Goal: Transaction & Acquisition: Book appointment/travel/reservation

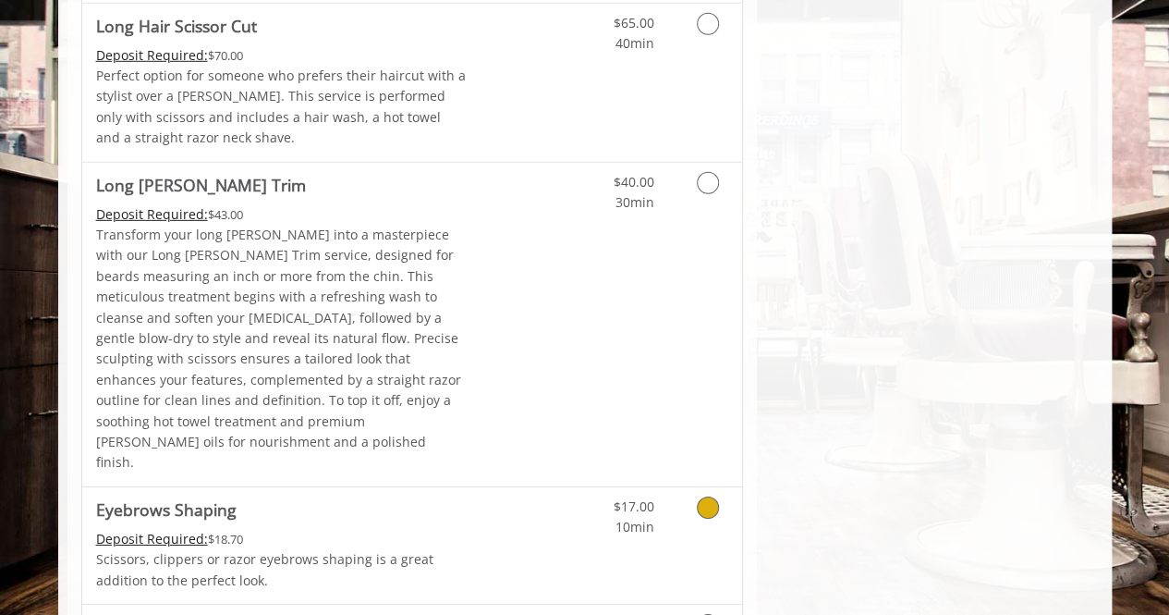
scroll to position [2774, 0]
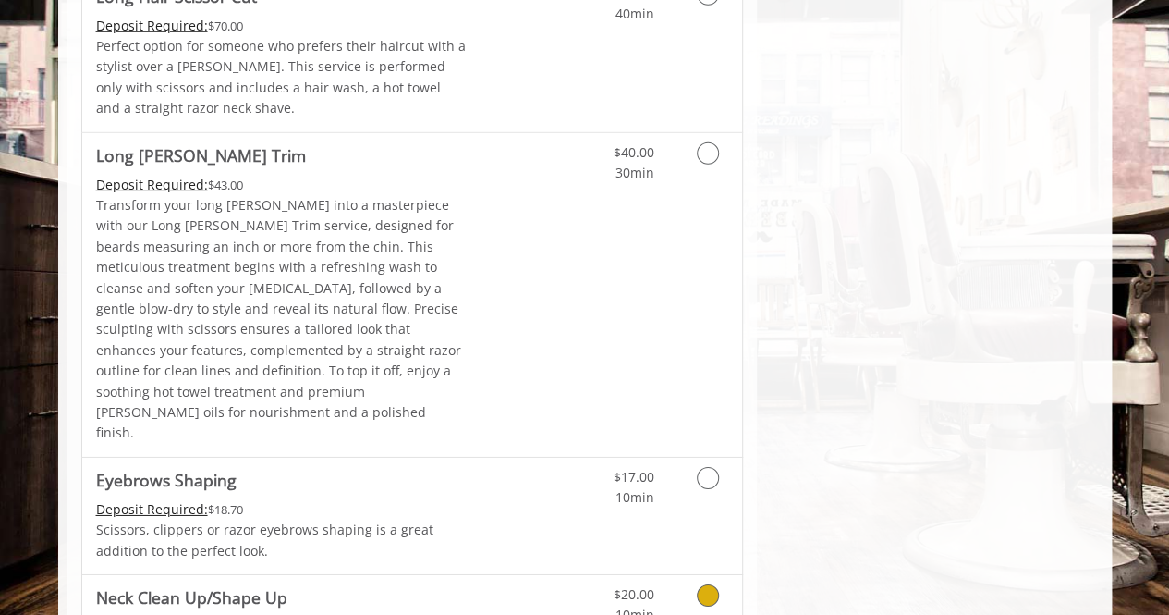
click at [716, 575] on link "Grooming services" at bounding box center [704, 600] width 47 height 51
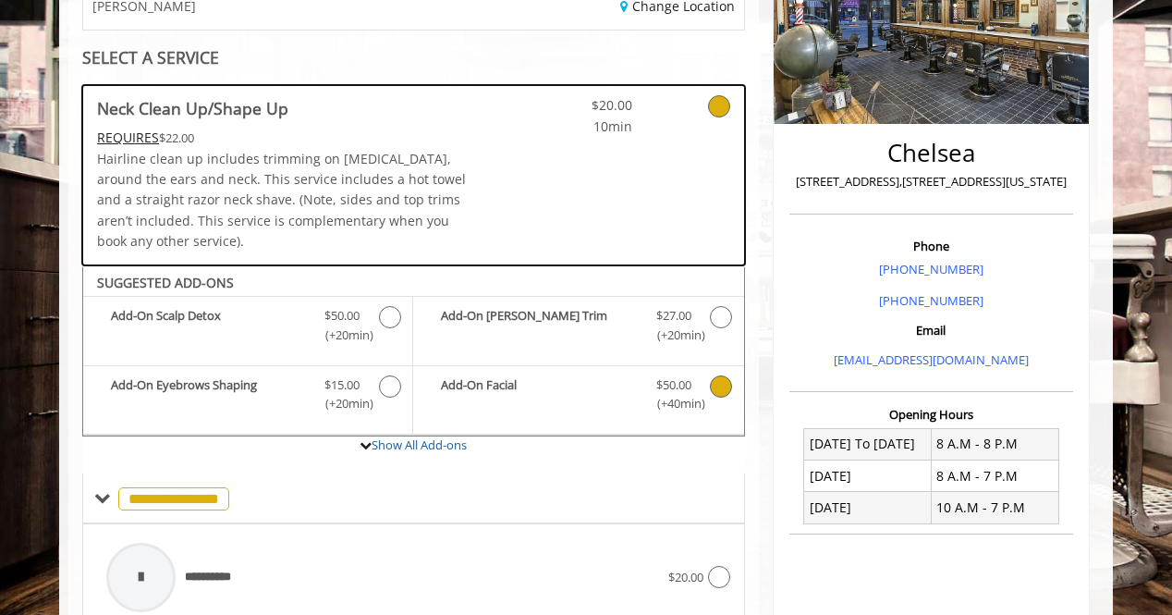
scroll to position [300, 0]
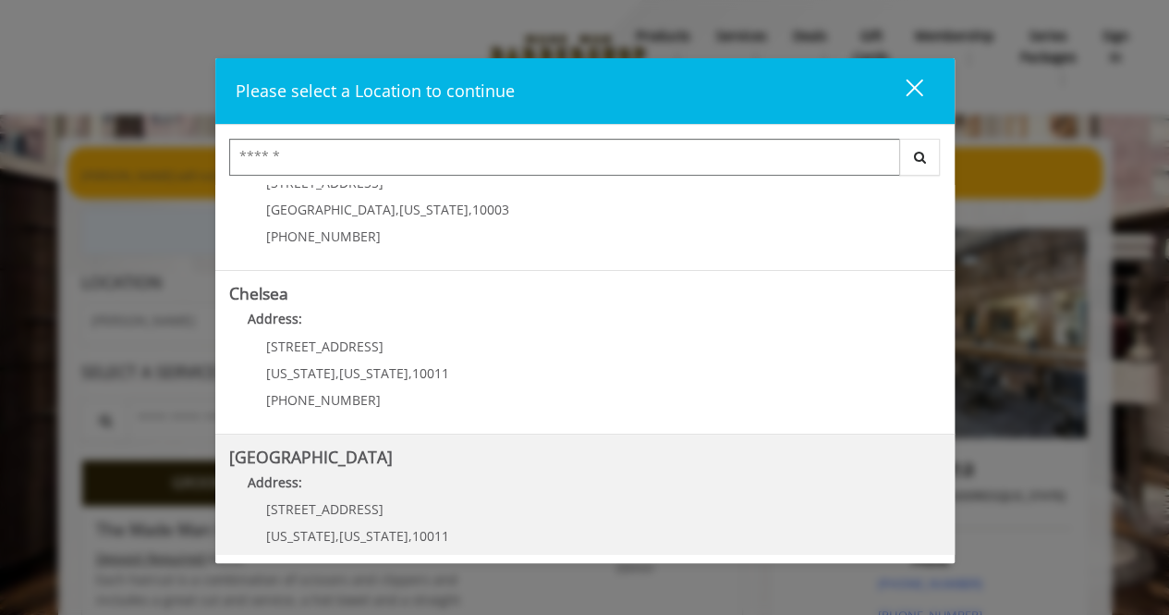
scroll to position [185, 0]
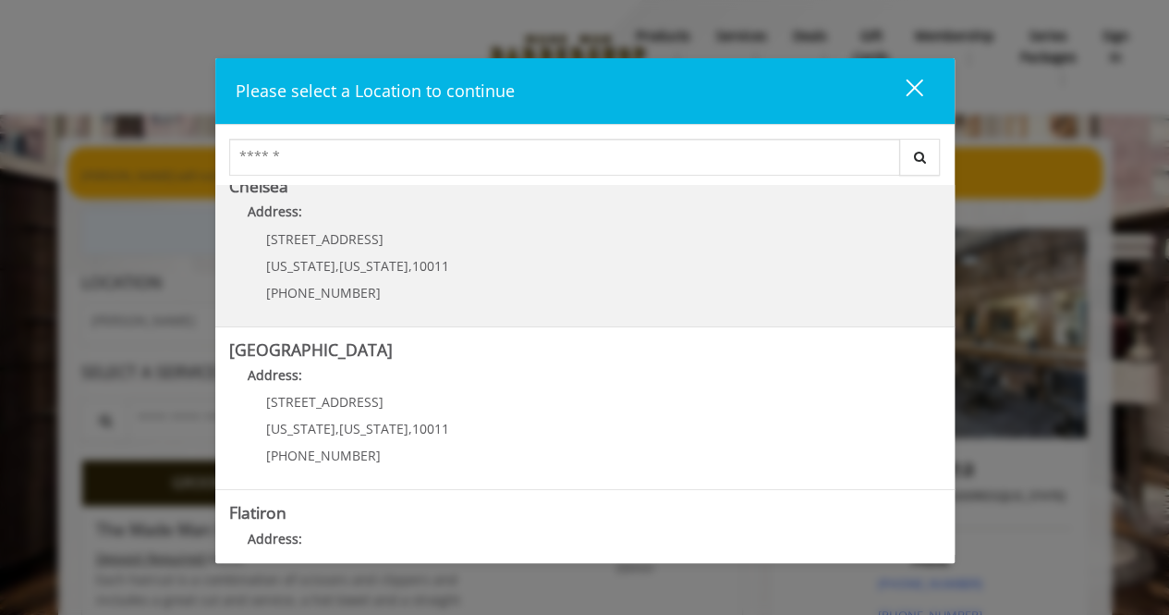
click at [329, 280] on div "169/170 W 23rd St New York , New York , 10011 (917) 639-3902" at bounding box center [343, 272] width 229 height 80
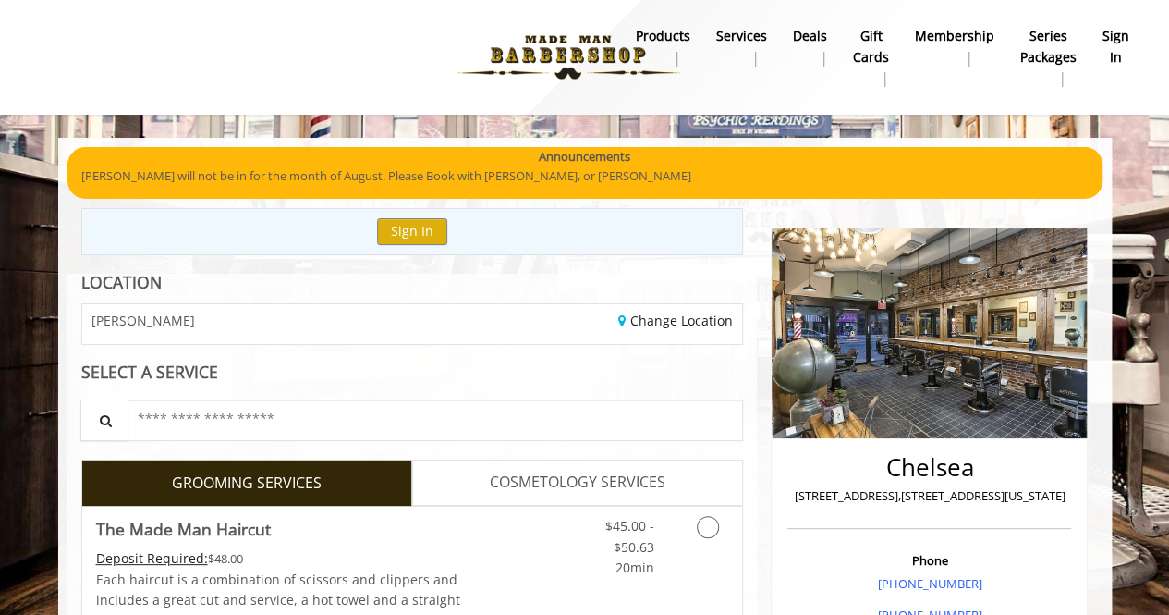
scroll to position [100, 0]
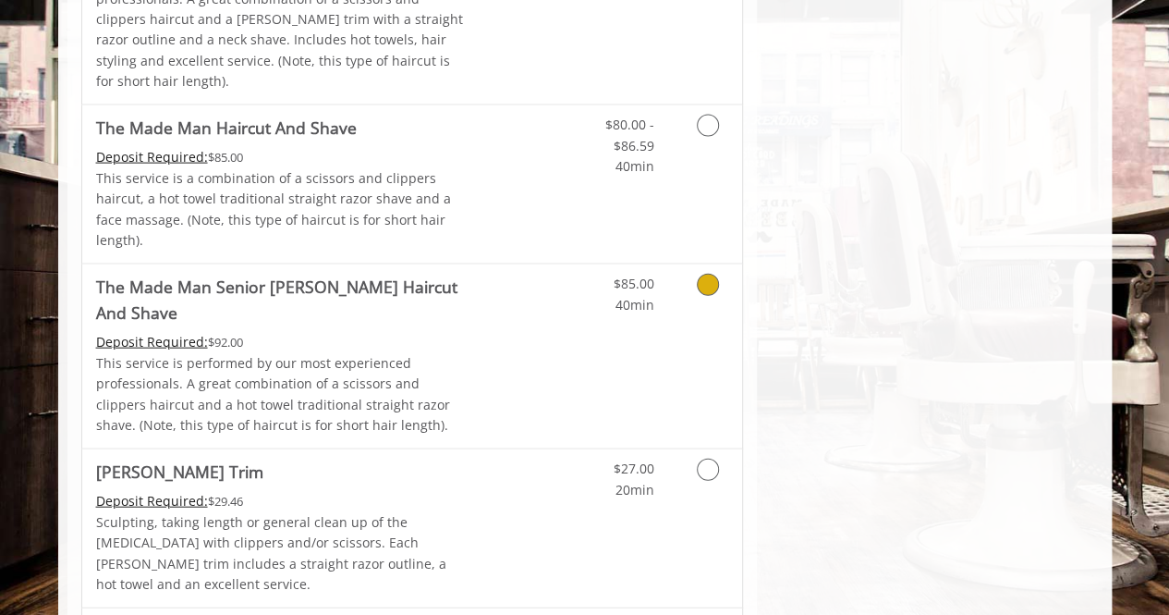
scroll to position [2181, 0]
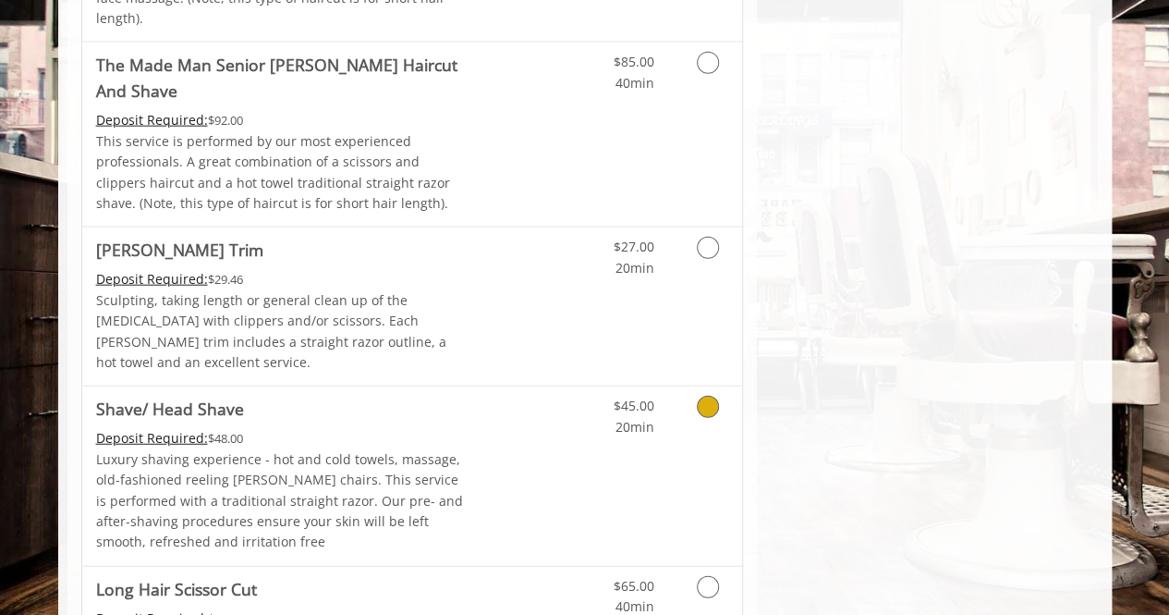
click at [701, 396] on icon "Grooming services" at bounding box center [708, 407] width 22 height 22
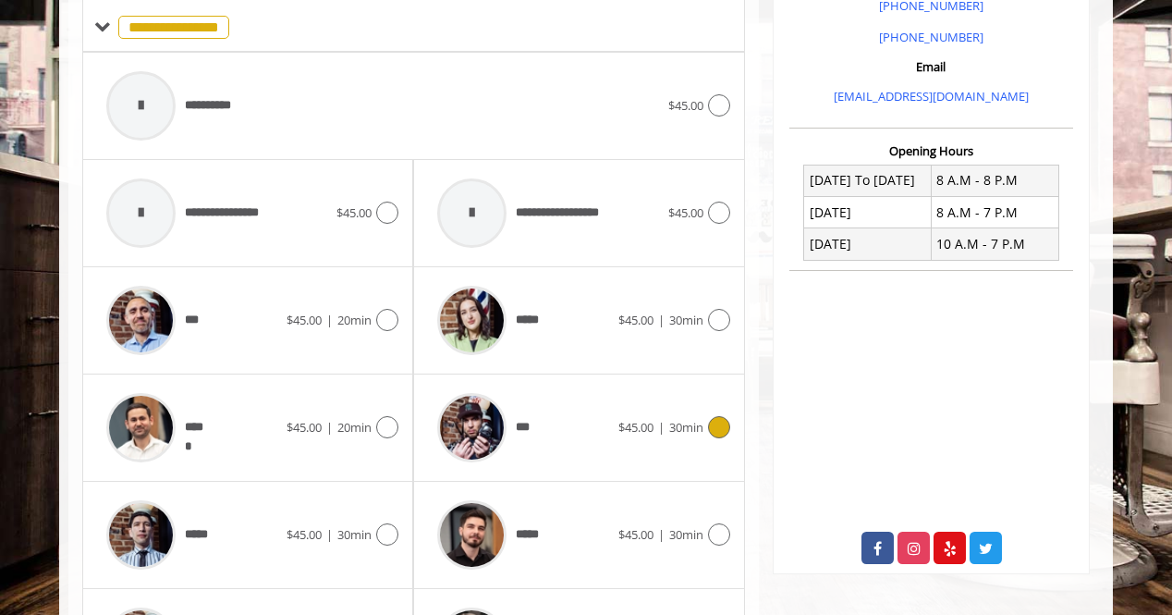
scroll to position [577, 0]
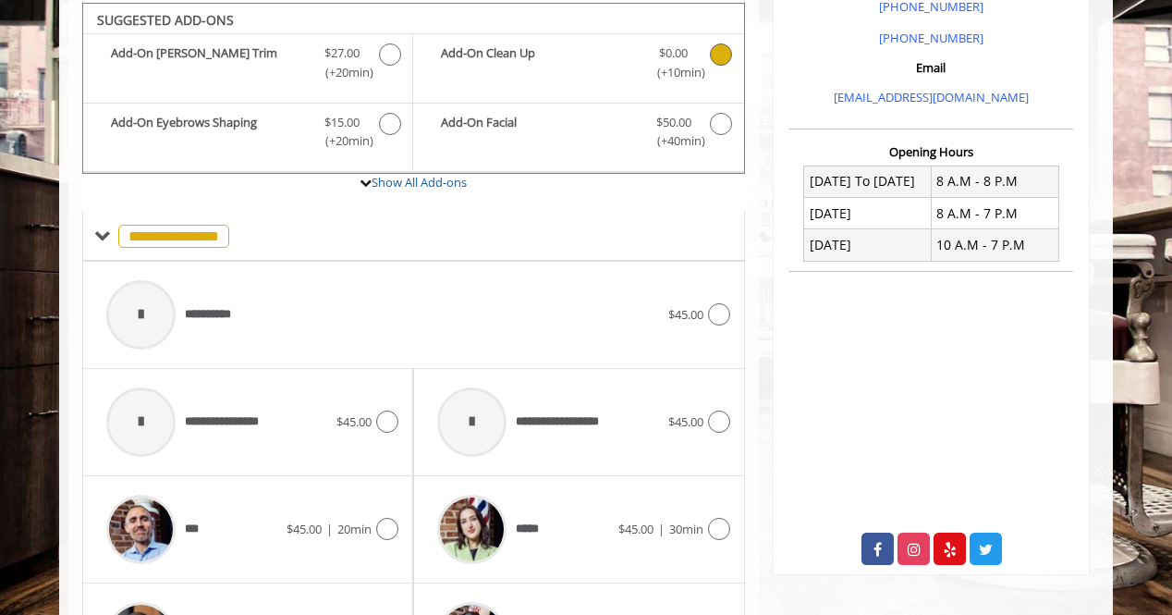
click at [707, 63] on span "Discounted Price $0.00 (+10min )" at bounding box center [673, 62] width 73 height 39
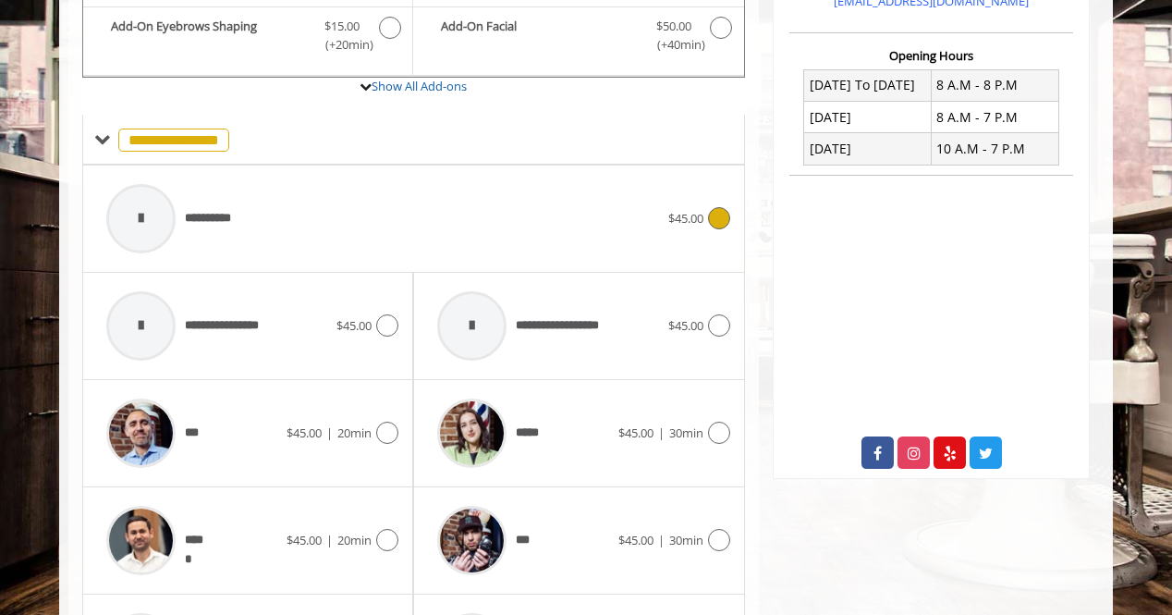
scroll to position [762, 0]
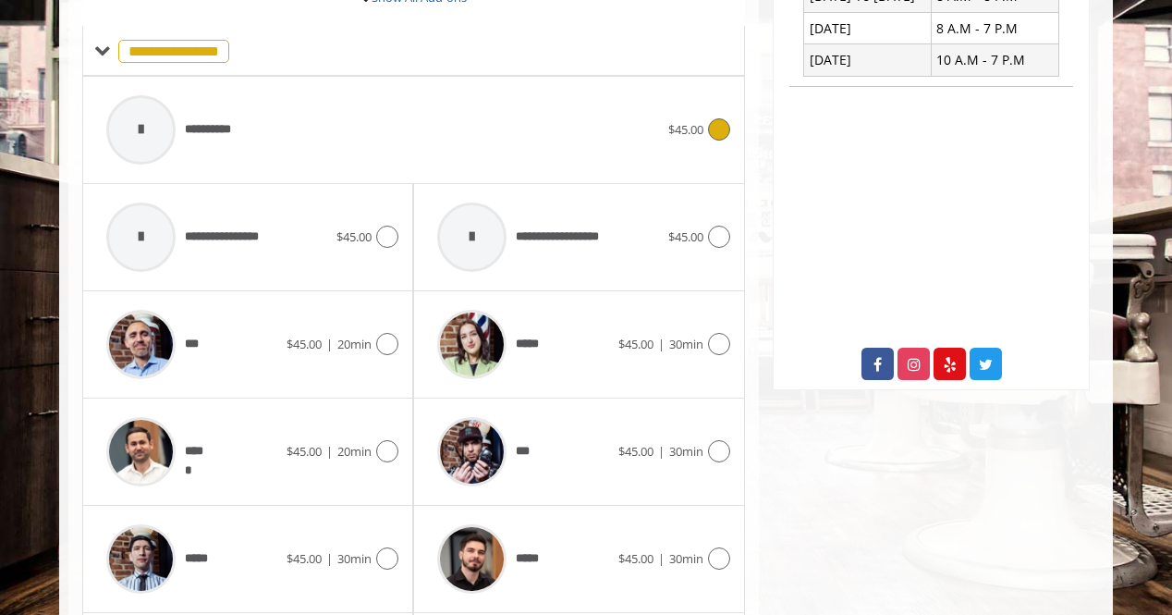
click at [137, 129] on div at bounding box center [140, 129] width 69 height 69
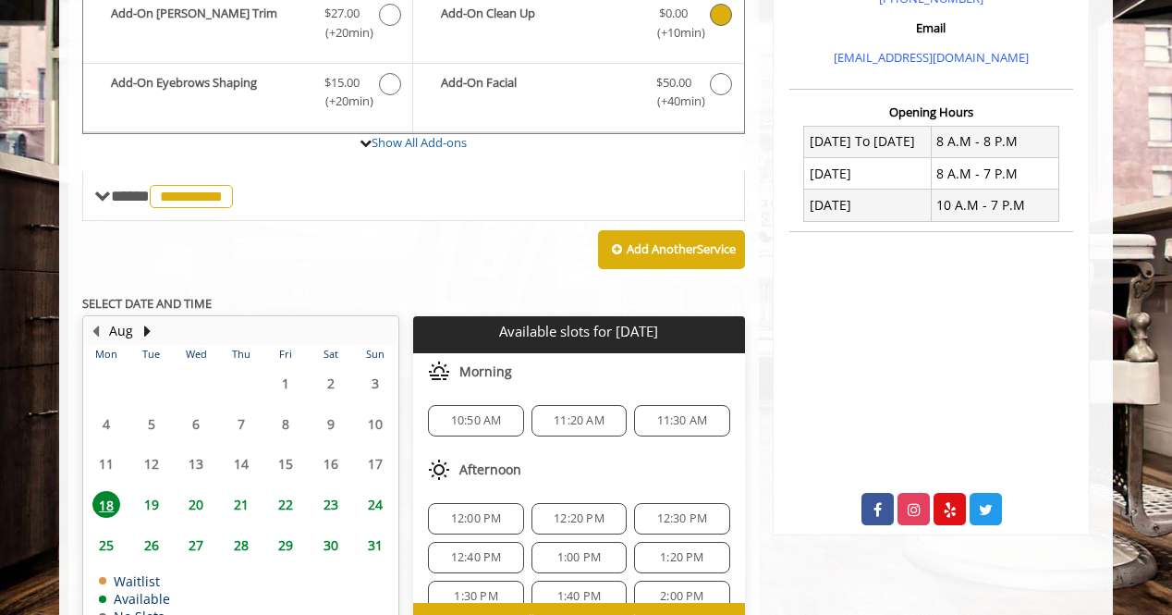
scroll to position [578, 0]
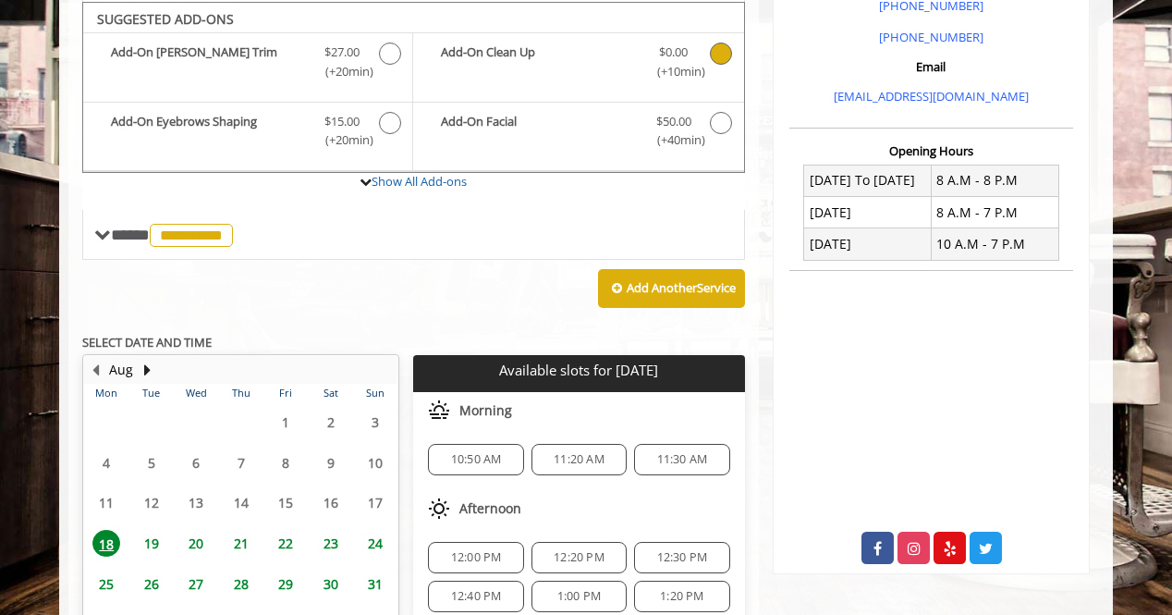
click at [688, 454] on span "11:30 AM" at bounding box center [682, 459] width 51 height 15
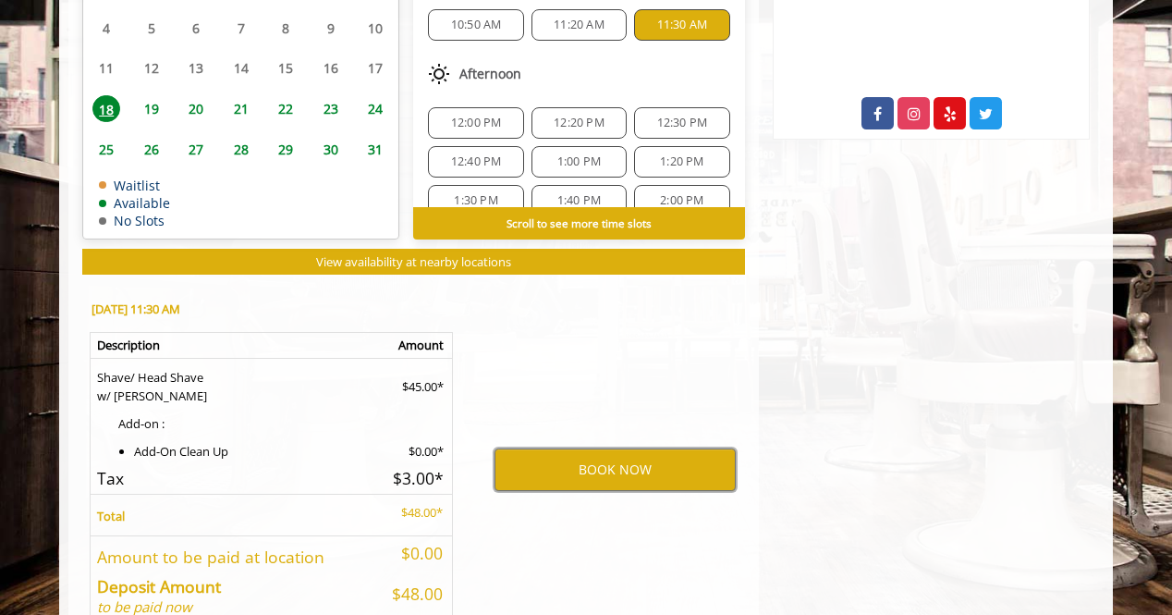
scroll to position [1018, 0]
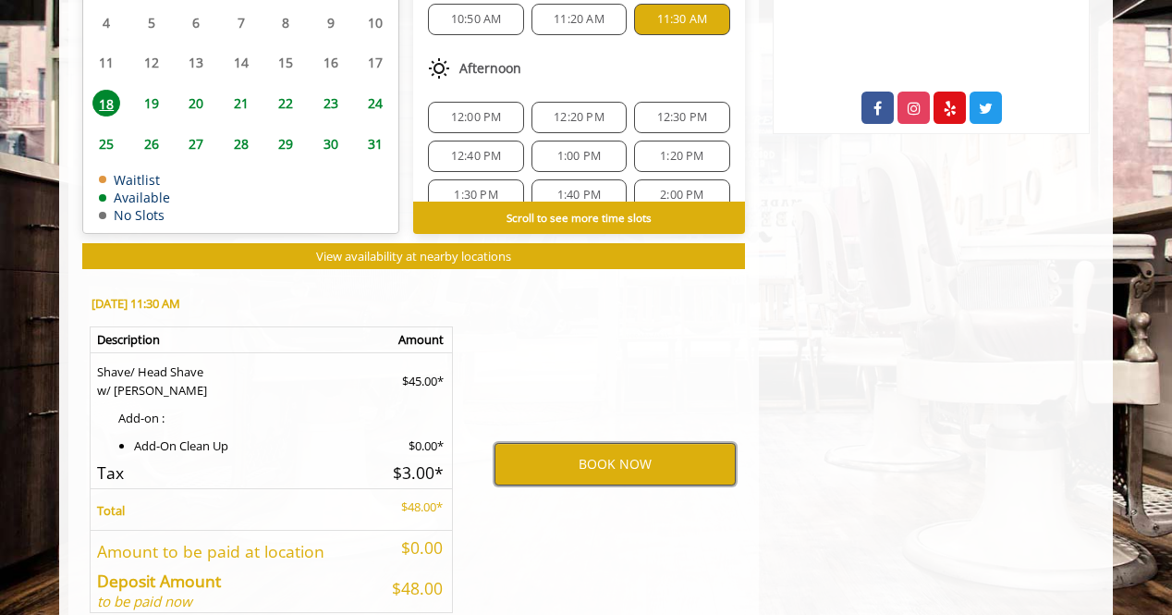
click at [684, 452] on button "BOOK NOW" at bounding box center [615, 464] width 241 height 43
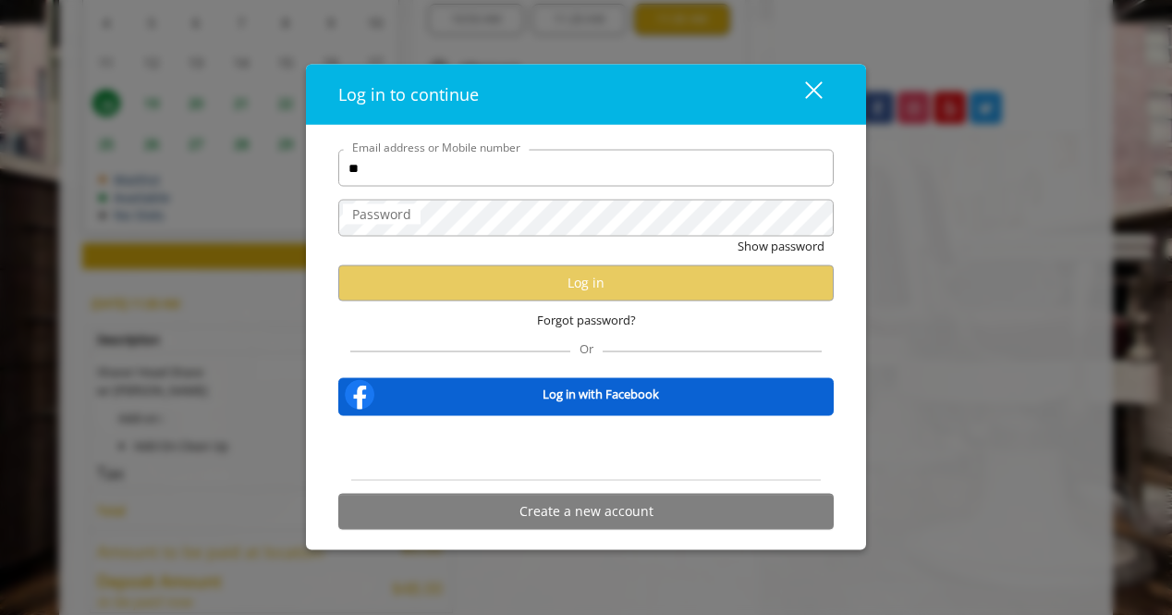
type input "*"
type input "**********"
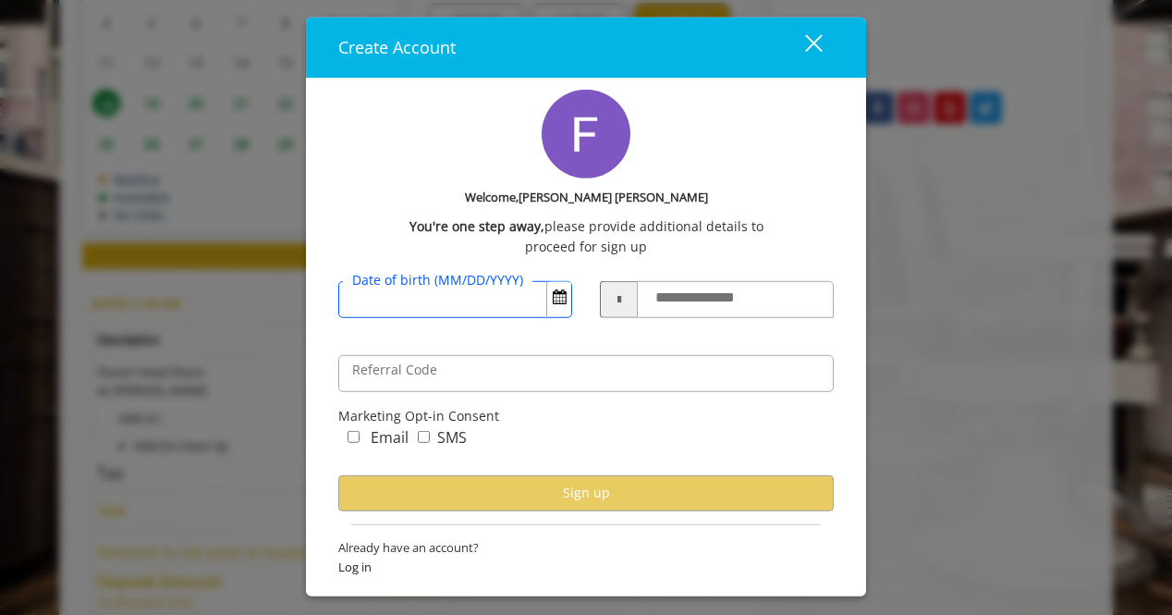
scroll to position [1110, 0]
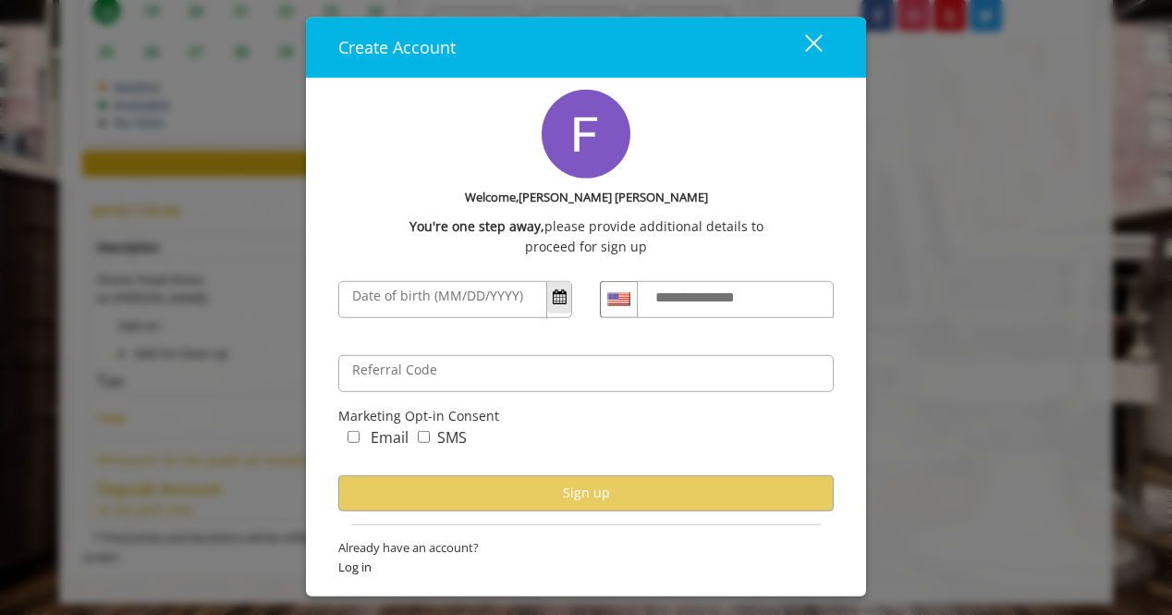
click at [559, 292] on span "Open Calendar" at bounding box center [560, 296] width 14 height 15
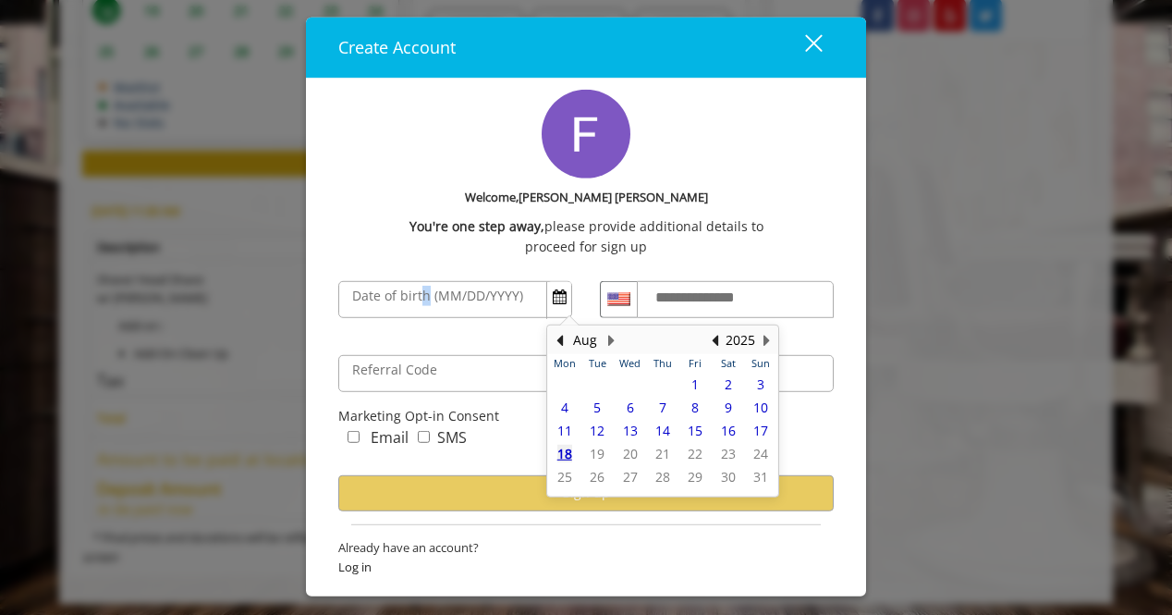
click at [424, 302] on label "Date of birth (MM/DD/YYYY)" at bounding box center [438, 295] width 190 height 20
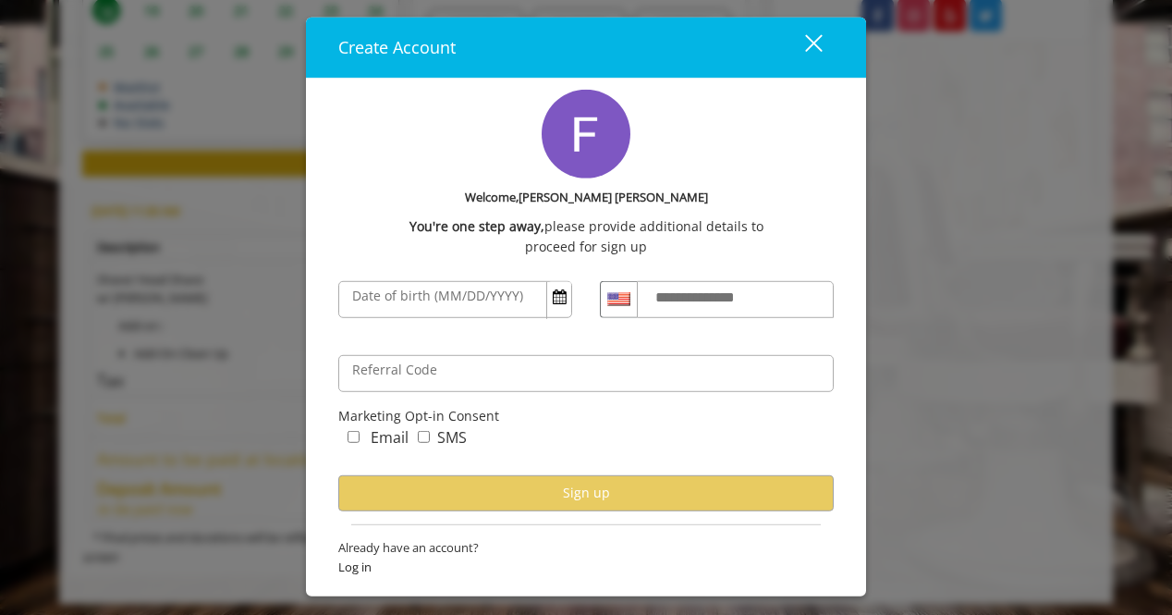
click at [677, 299] on label "**********" at bounding box center [712, 297] width 133 height 24
click at [677, 299] on input "**********" at bounding box center [735, 298] width 197 height 37
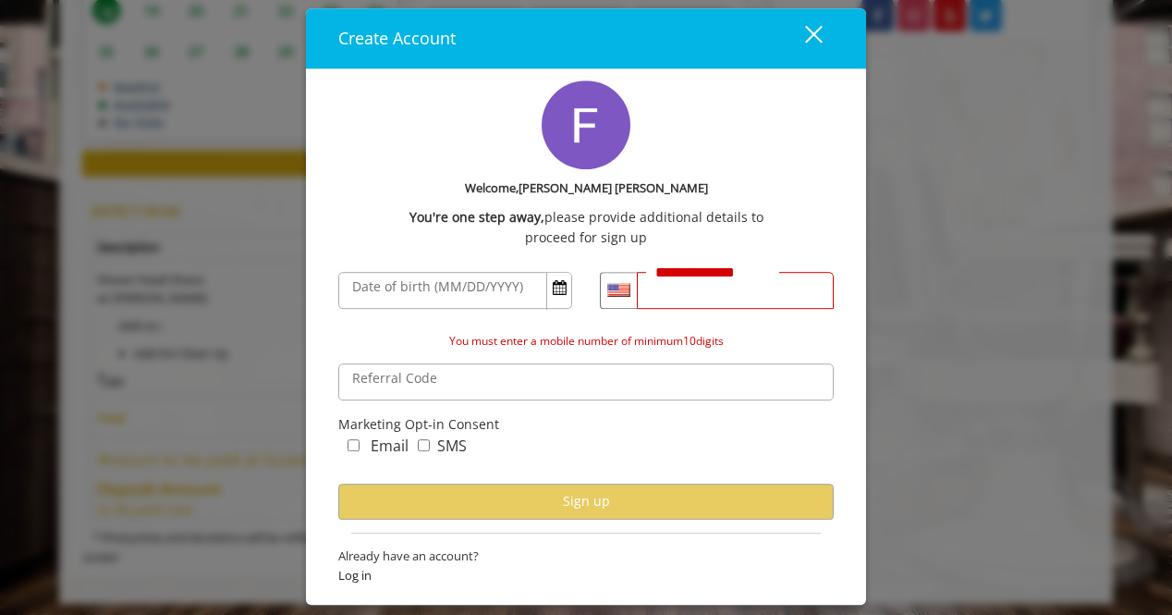
type input "**********"
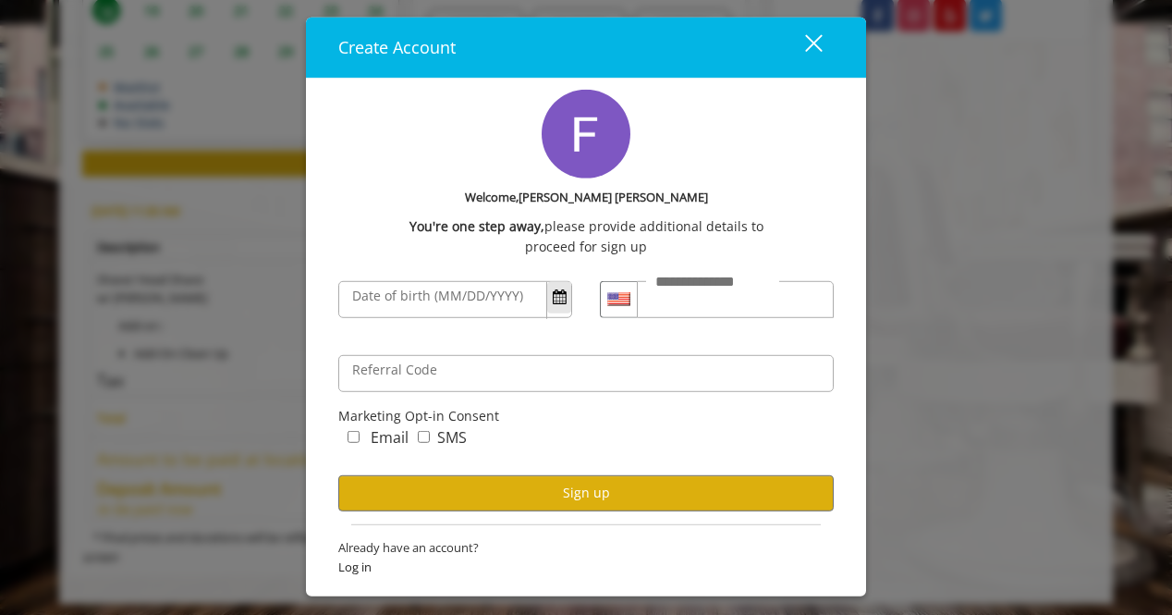
click at [566, 302] on span "Open Calendar" at bounding box center [560, 296] width 14 height 15
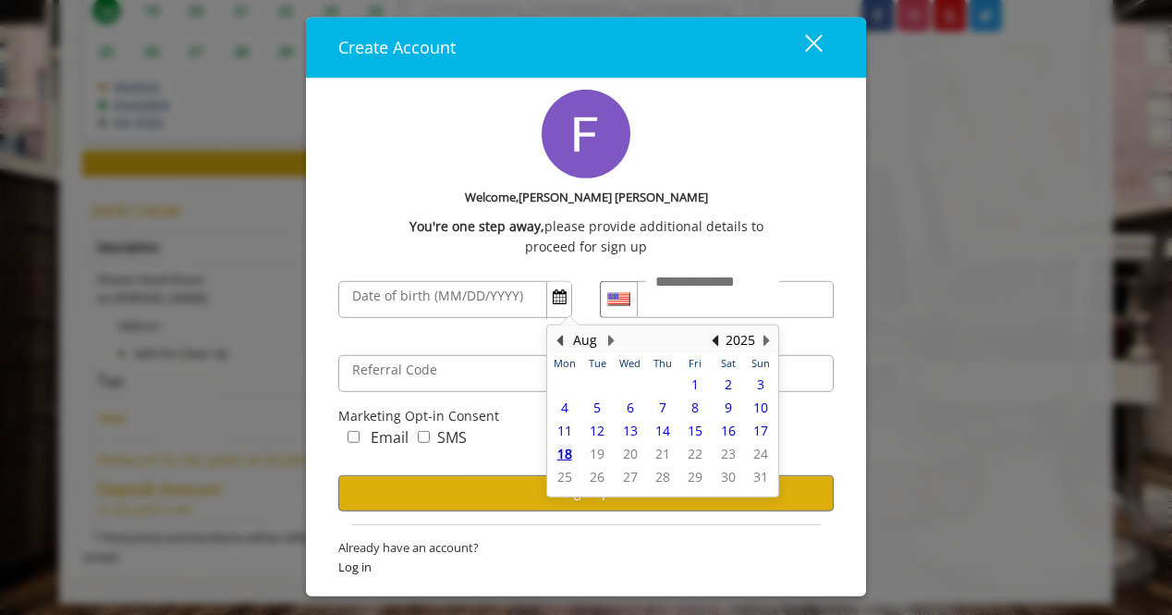
click at [555, 339] on button "Previous Month" at bounding box center [559, 340] width 15 height 20
click at [602, 454] on span "17" at bounding box center [597, 454] width 15 height 18
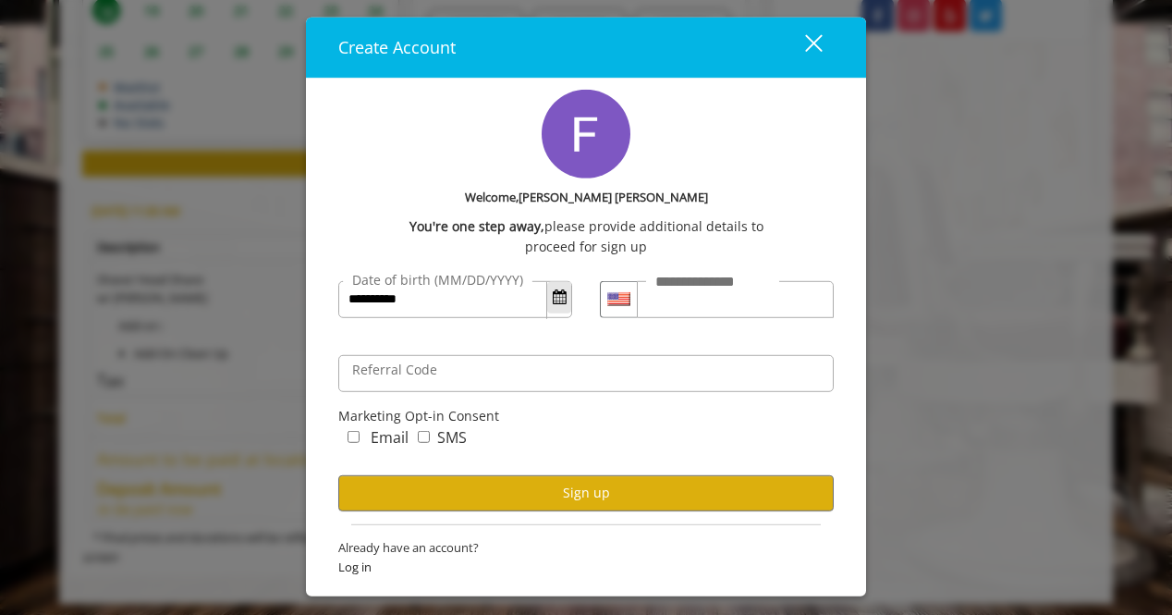
click at [559, 302] on span "Open Calendar" at bounding box center [560, 296] width 14 height 15
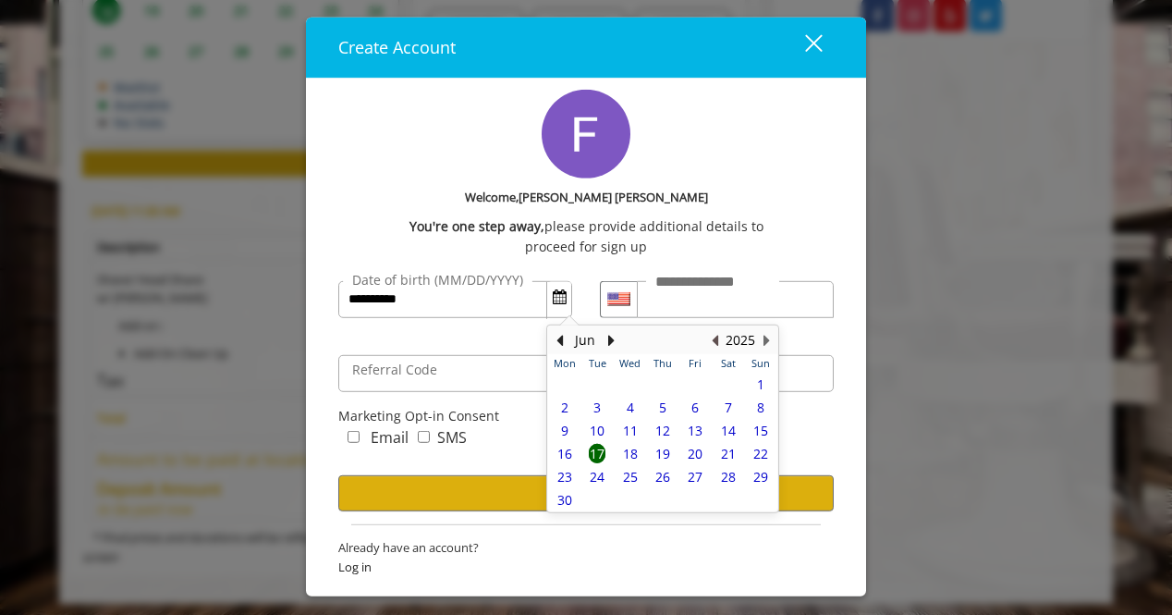
click at [718, 343] on button "Previous Year" at bounding box center [714, 340] width 15 height 20
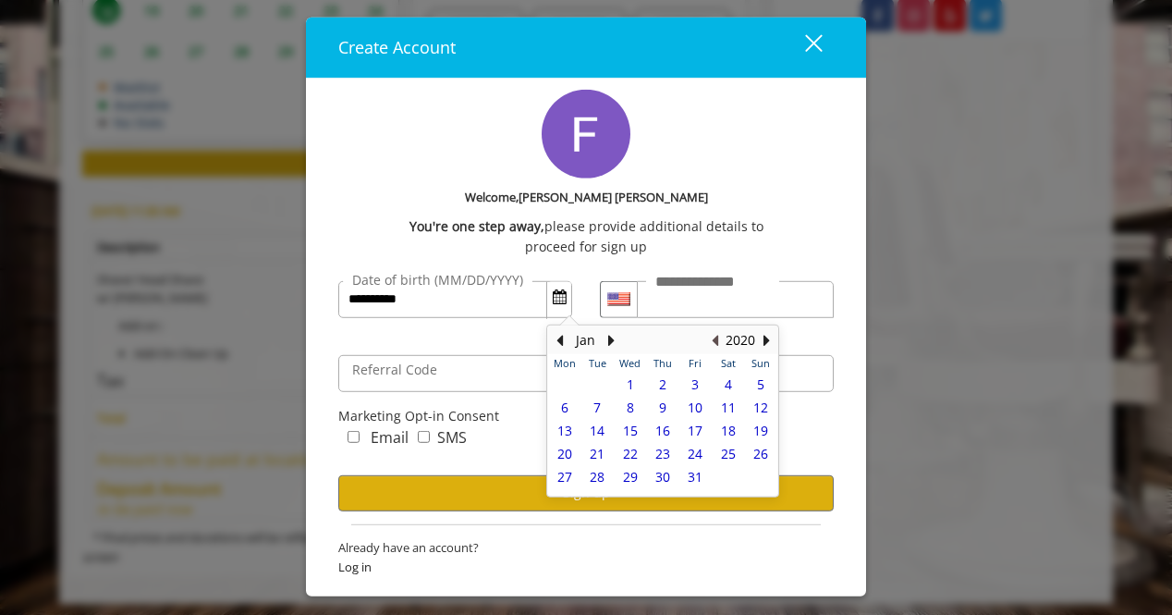
click at [718, 343] on button "Previous Year" at bounding box center [714, 340] width 15 height 20
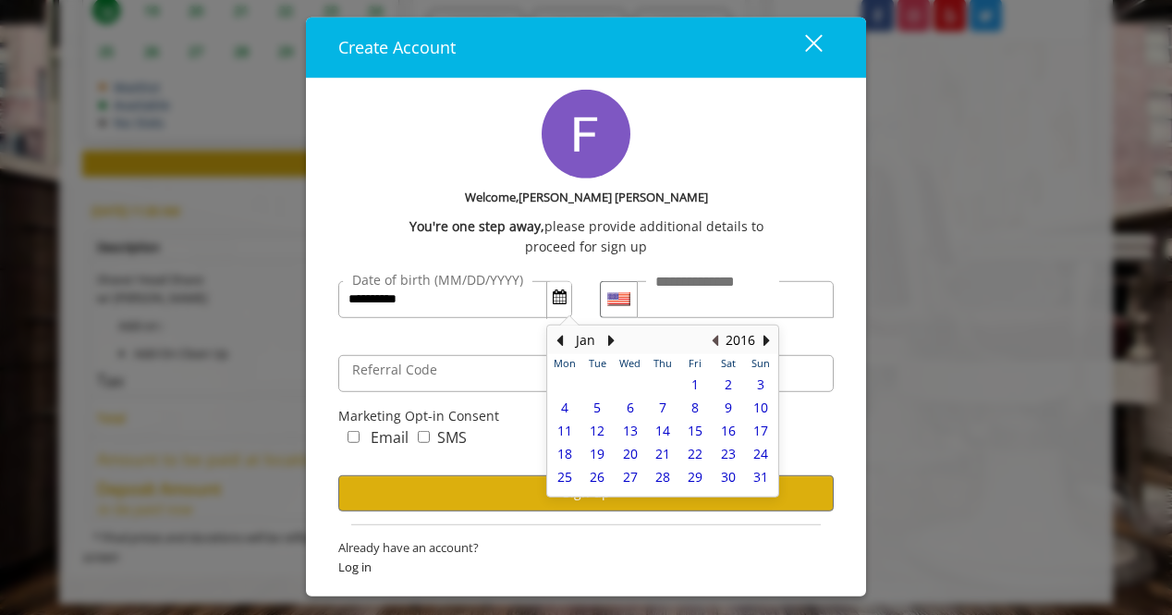
click at [718, 343] on button "Previous Year" at bounding box center [714, 340] width 15 height 20
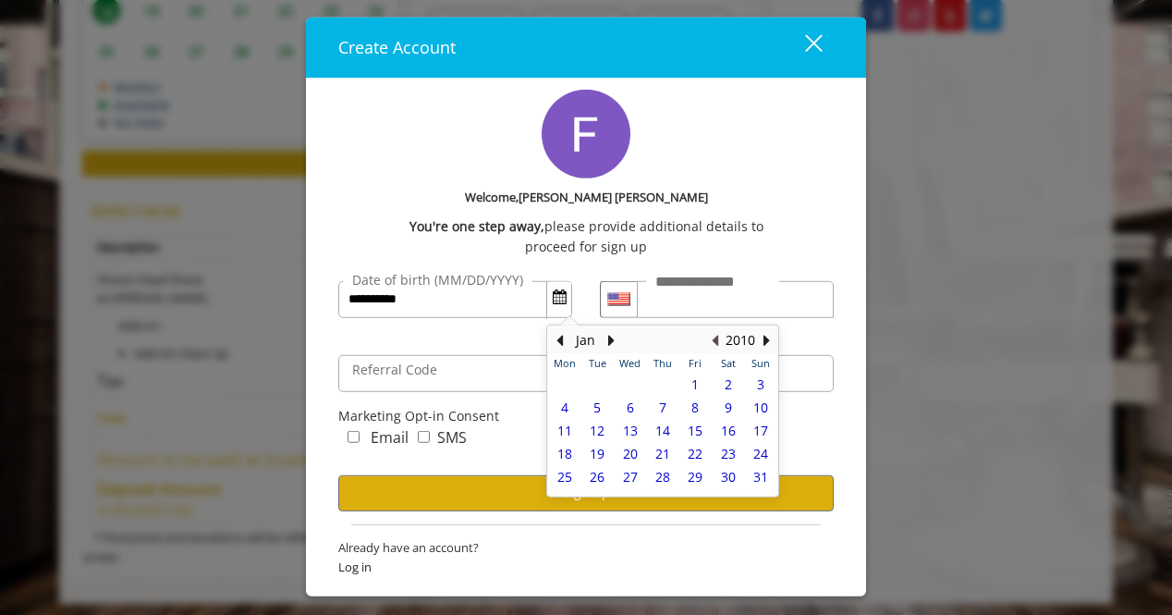
click at [718, 343] on button "Previous Year" at bounding box center [714, 340] width 15 height 20
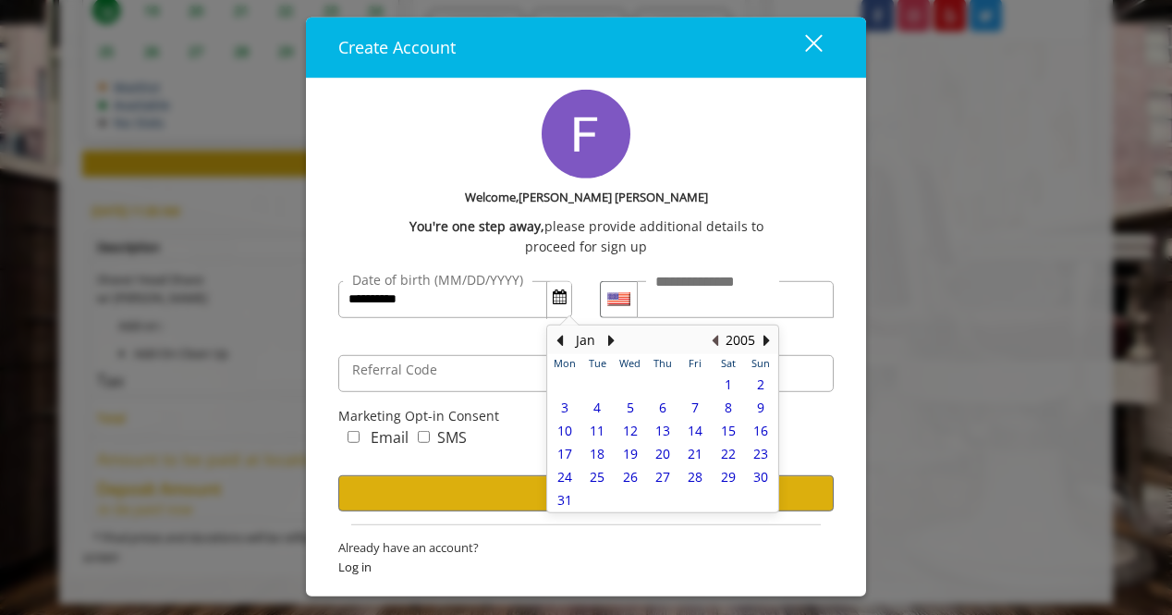
click at [718, 343] on button "Previous Year" at bounding box center [714, 340] width 15 height 20
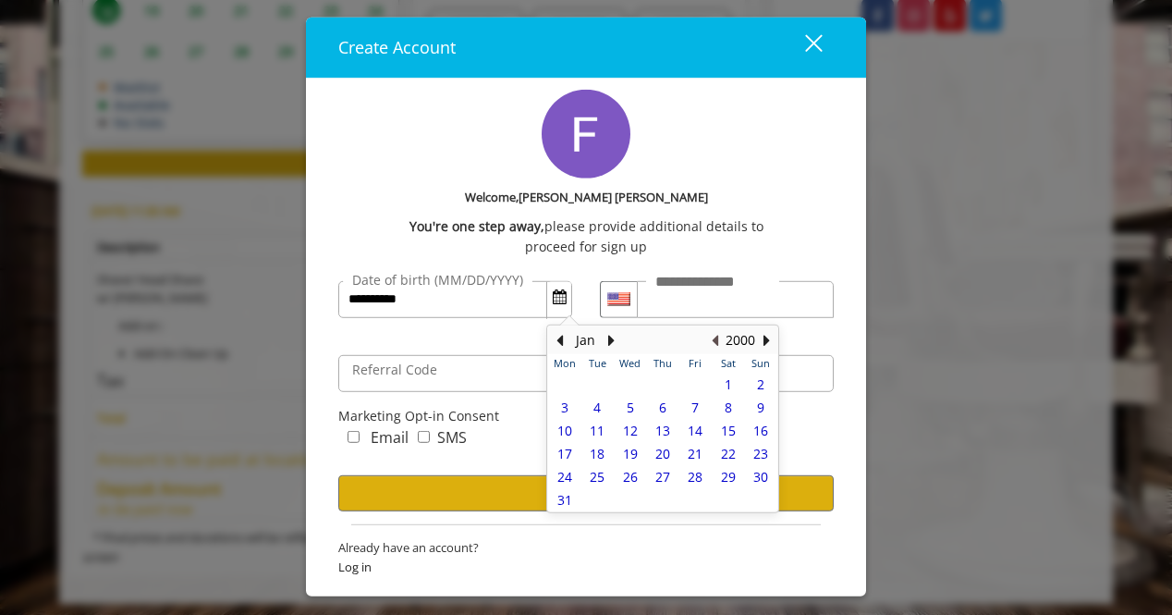
click at [718, 343] on button "Previous Year" at bounding box center [714, 340] width 15 height 20
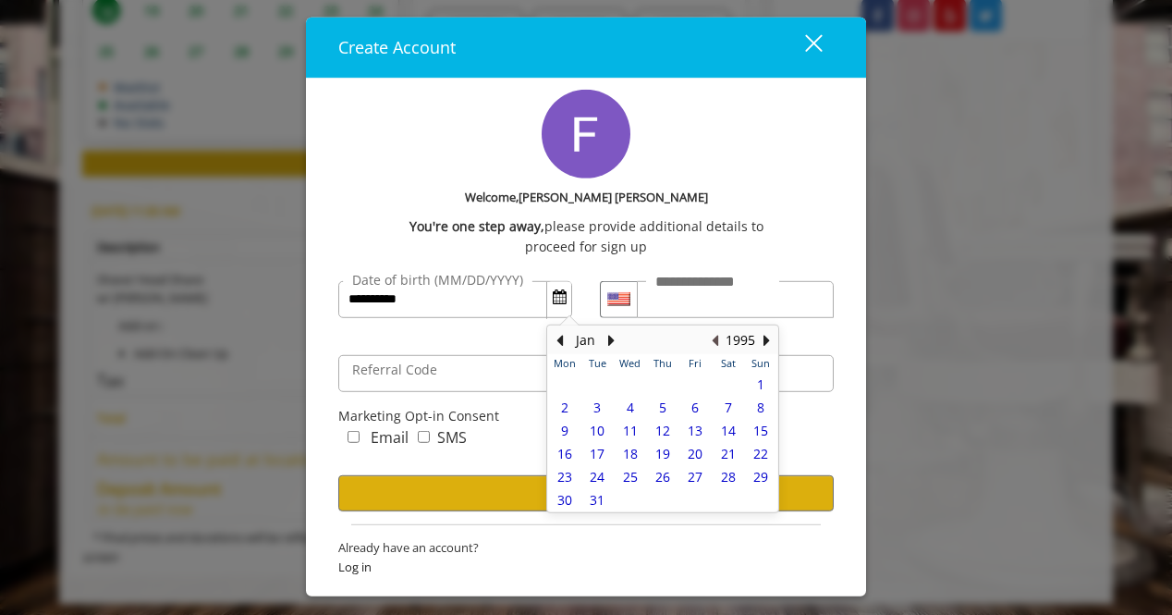
click at [718, 343] on button "Previous Year" at bounding box center [714, 340] width 15 height 20
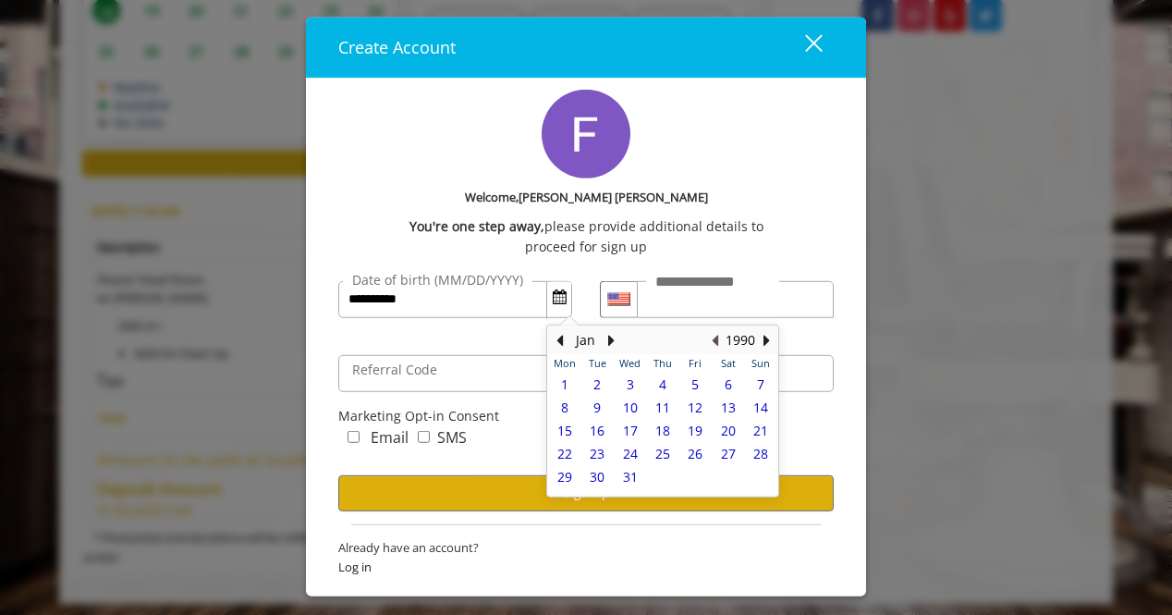
click at [718, 343] on button "Previous Year" at bounding box center [714, 340] width 15 height 20
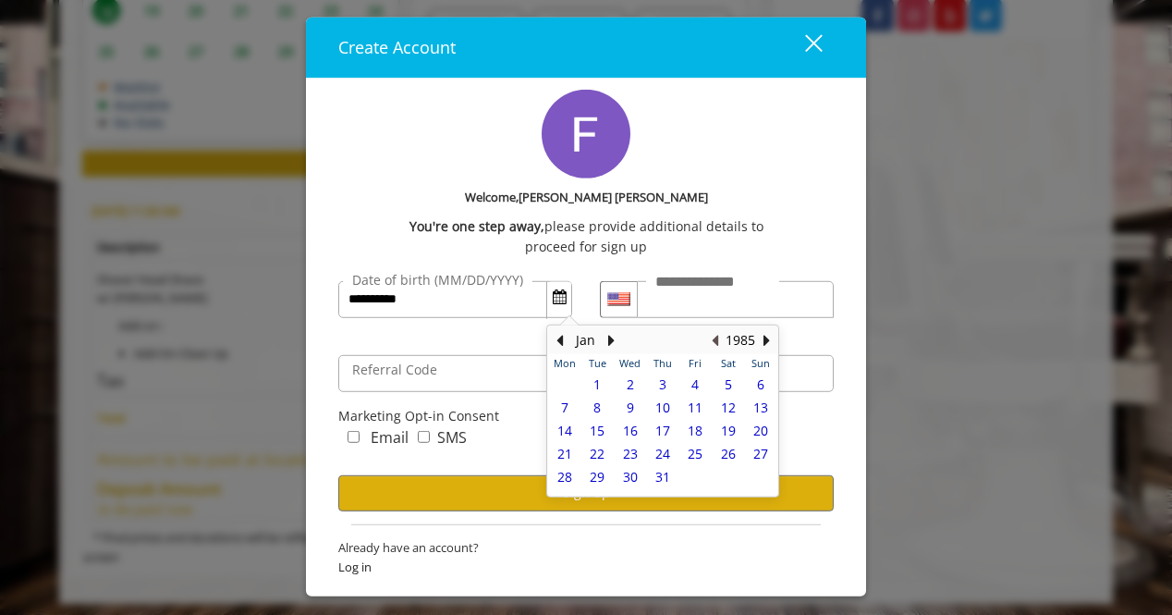
click at [718, 343] on button "Previous Year" at bounding box center [714, 340] width 15 height 20
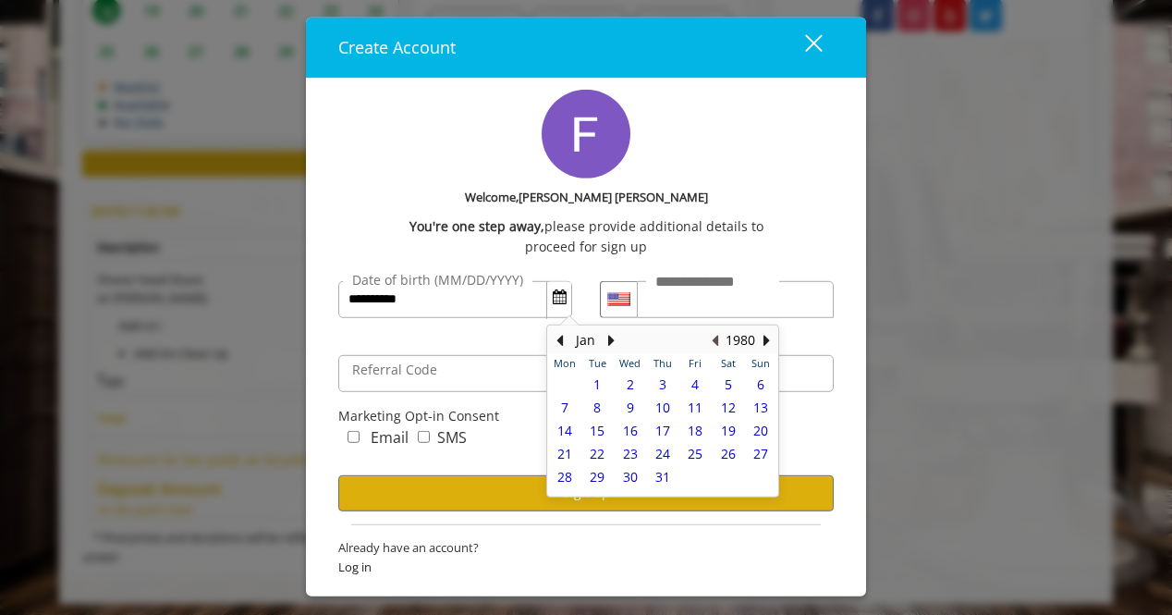
click at [718, 343] on button "Previous Year" at bounding box center [714, 340] width 15 height 20
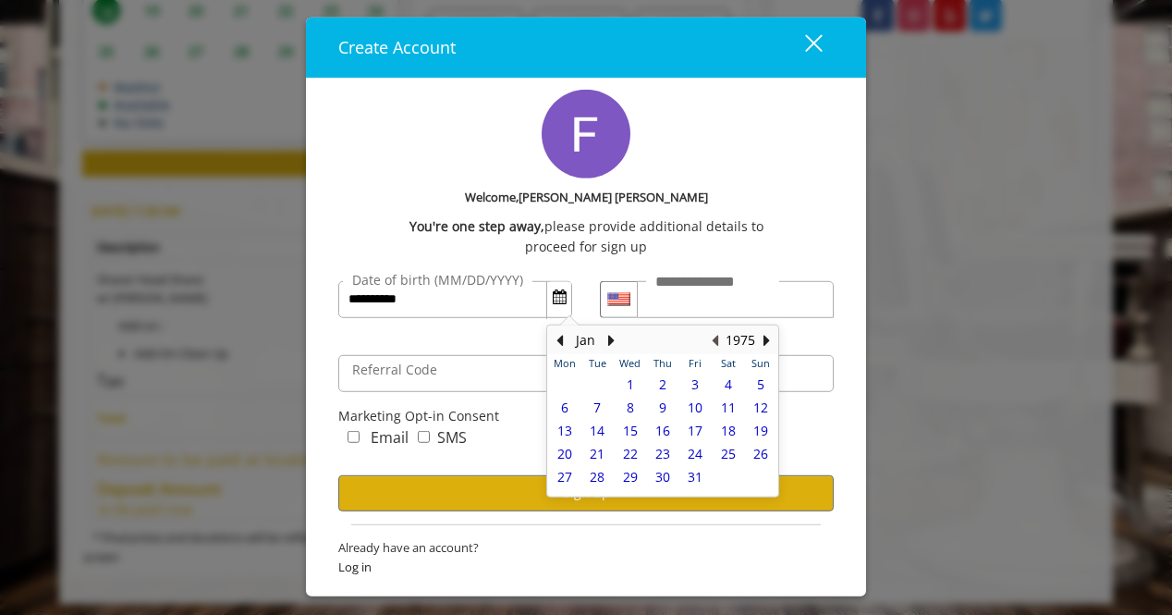
click at [718, 343] on button "Previous Year" at bounding box center [714, 340] width 15 height 20
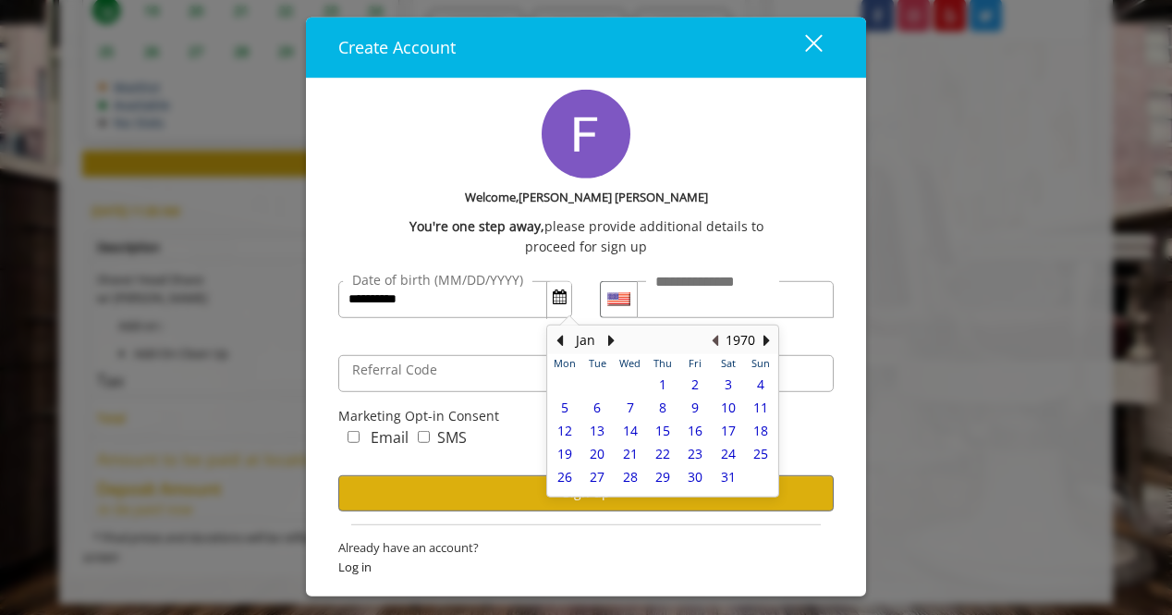
click at [718, 343] on button "Previous Year" at bounding box center [714, 340] width 15 height 20
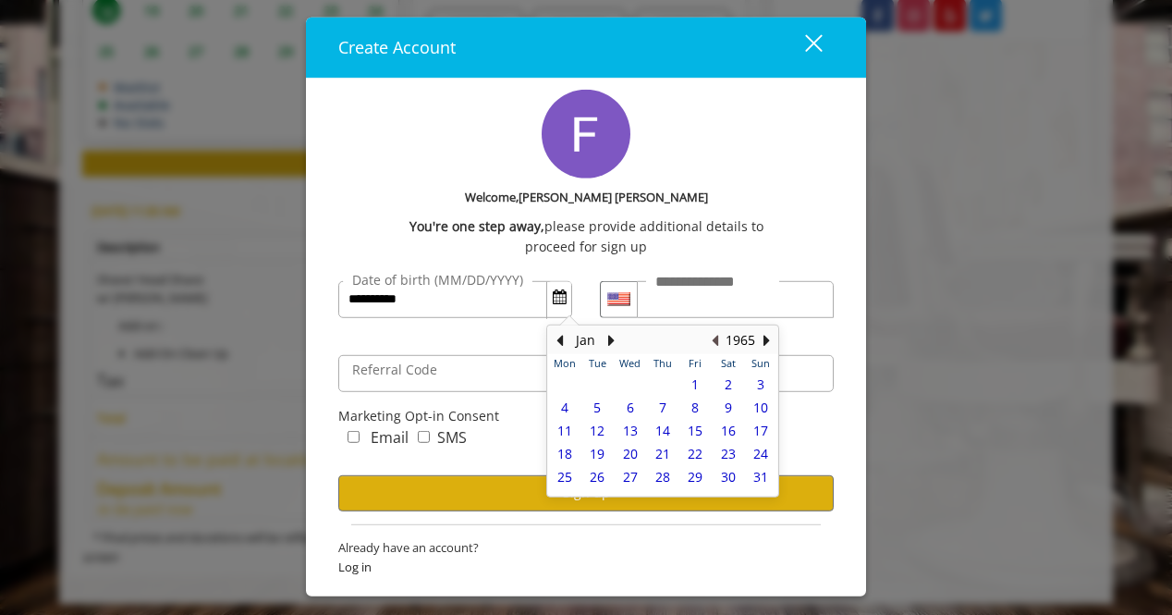
click at [718, 343] on button "Previous Year" at bounding box center [714, 340] width 15 height 20
click at [758, 545] on span "Already have an account?" at bounding box center [586, 546] width 496 height 19
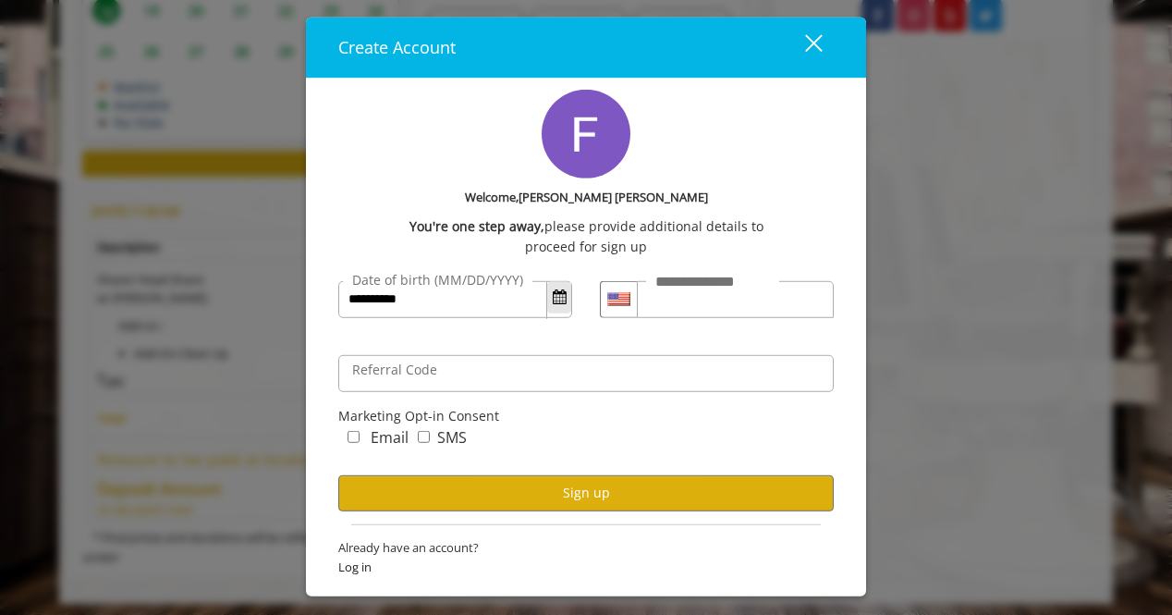
click at [568, 295] on button "Open Calendar" at bounding box center [559, 297] width 24 height 31
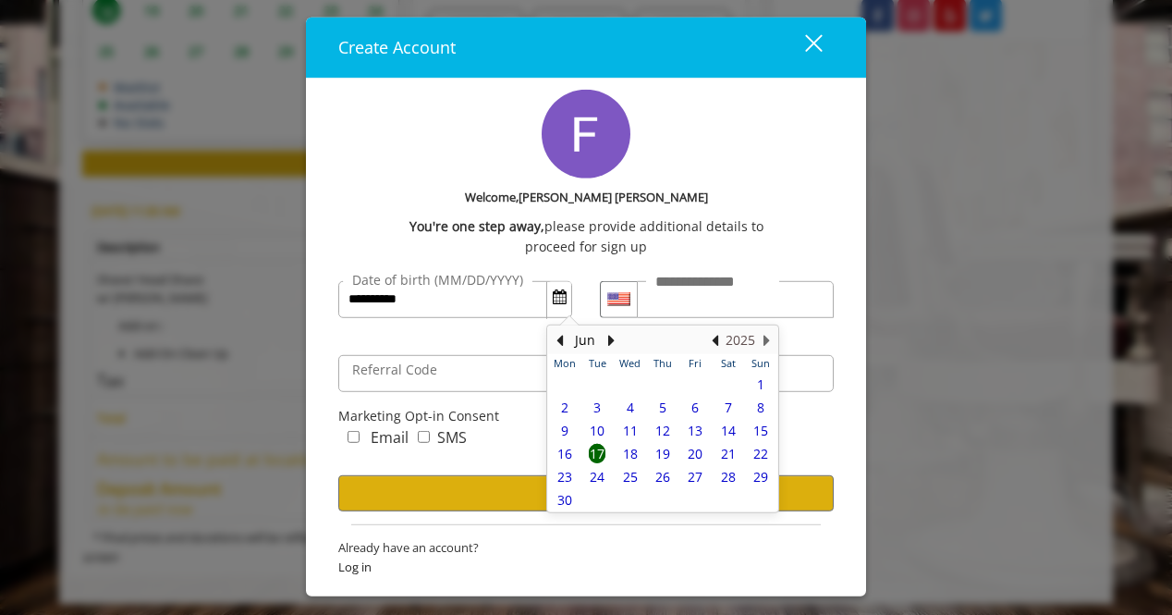
click at [745, 346] on button "2025" at bounding box center [741, 340] width 30 height 20
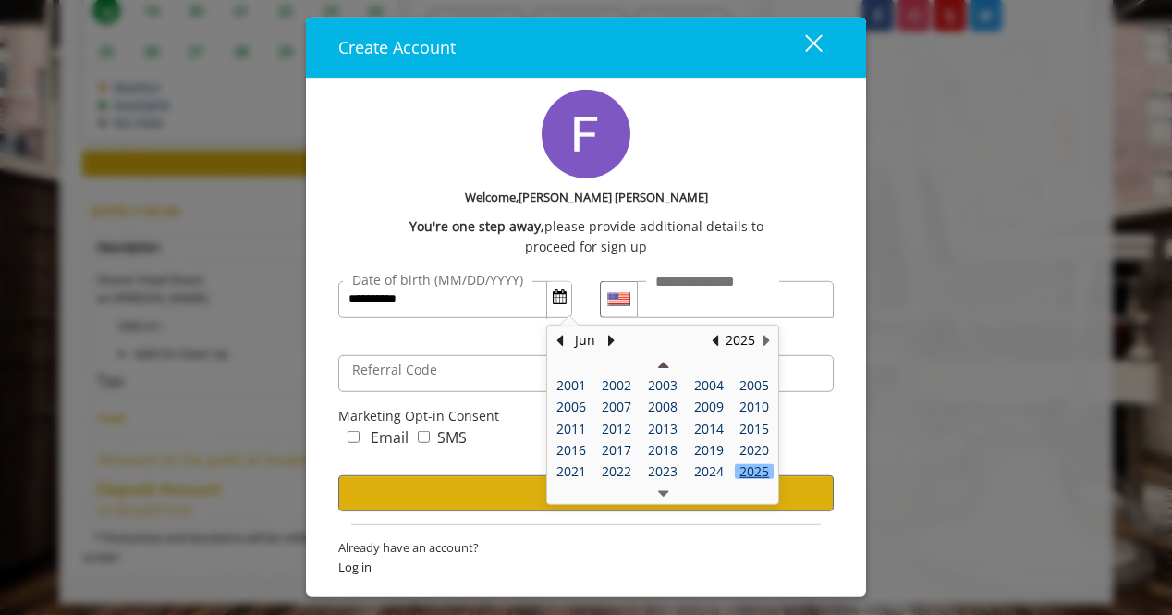
click at [667, 365] on button "Previous Year" at bounding box center [663, 364] width 10 height 20
click at [579, 425] on div "1963" at bounding box center [571, 428] width 39 height 14
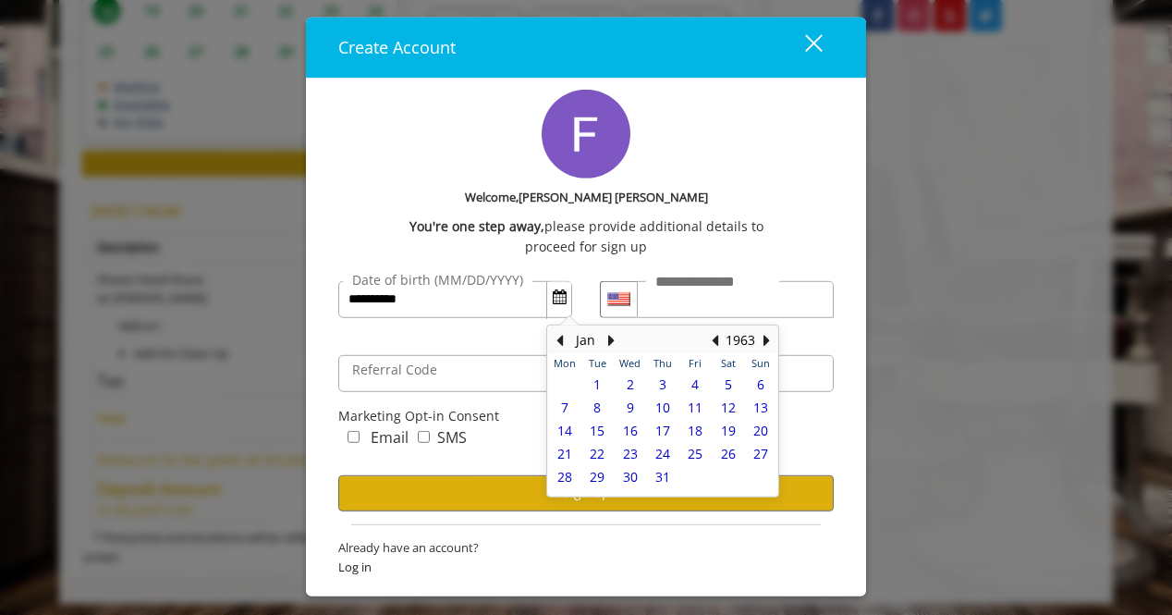
click at [706, 537] on span "Already have an account?" at bounding box center [586, 546] width 496 height 19
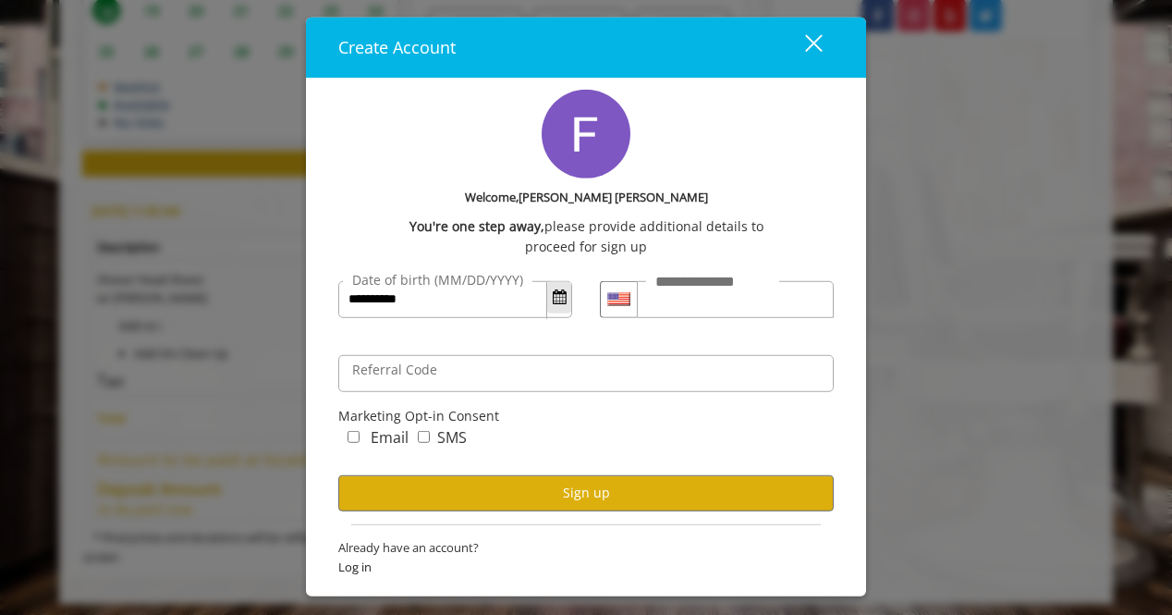
click at [561, 297] on span "Open Calendar" at bounding box center [560, 296] width 14 height 15
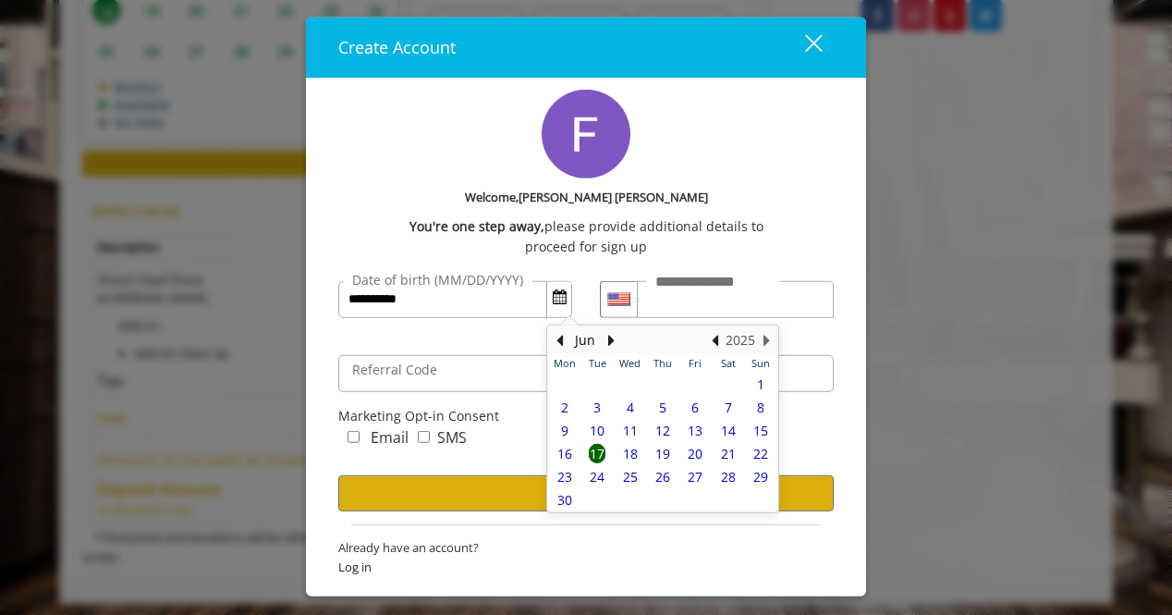
click at [747, 339] on button "2025" at bounding box center [741, 340] width 30 height 20
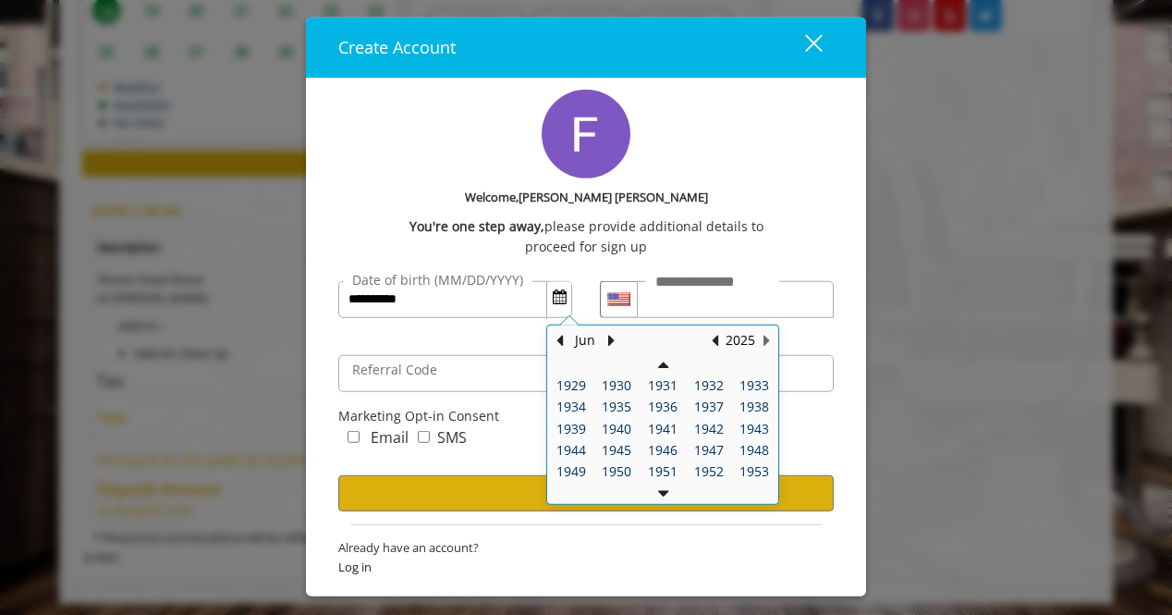
click at [669, 484] on td at bounding box center [662, 493] width 229 height 20
click at [666, 490] on button "Next Year" at bounding box center [663, 493] width 10 height 20
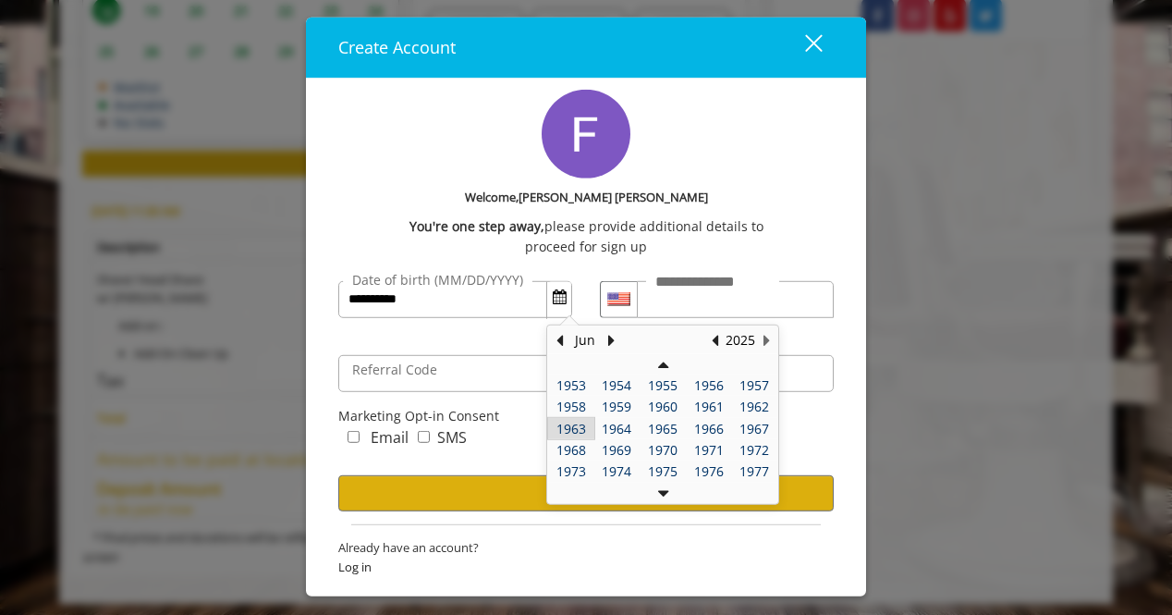
click at [572, 429] on div "1963" at bounding box center [571, 428] width 39 height 14
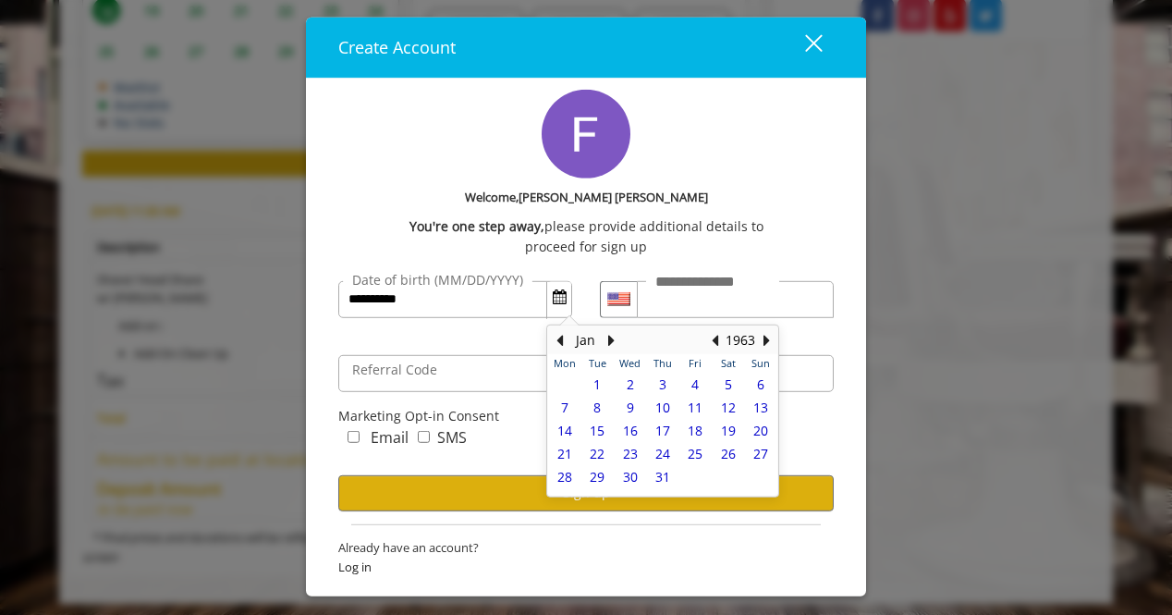
click at [898, 364] on div "**********" at bounding box center [586, 307] width 1172 height 615
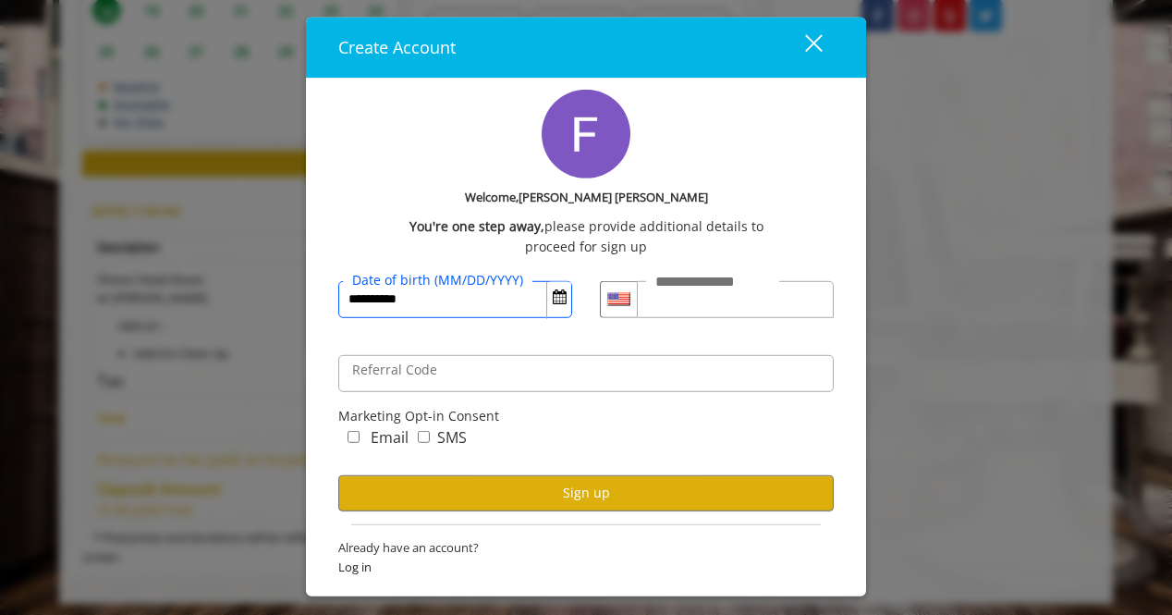
click at [571, 300] on input "**********" at bounding box center [455, 298] width 234 height 37
click at [564, 299] on button "Open Calendar" at bounding box center [559, 297] width 24 height 31
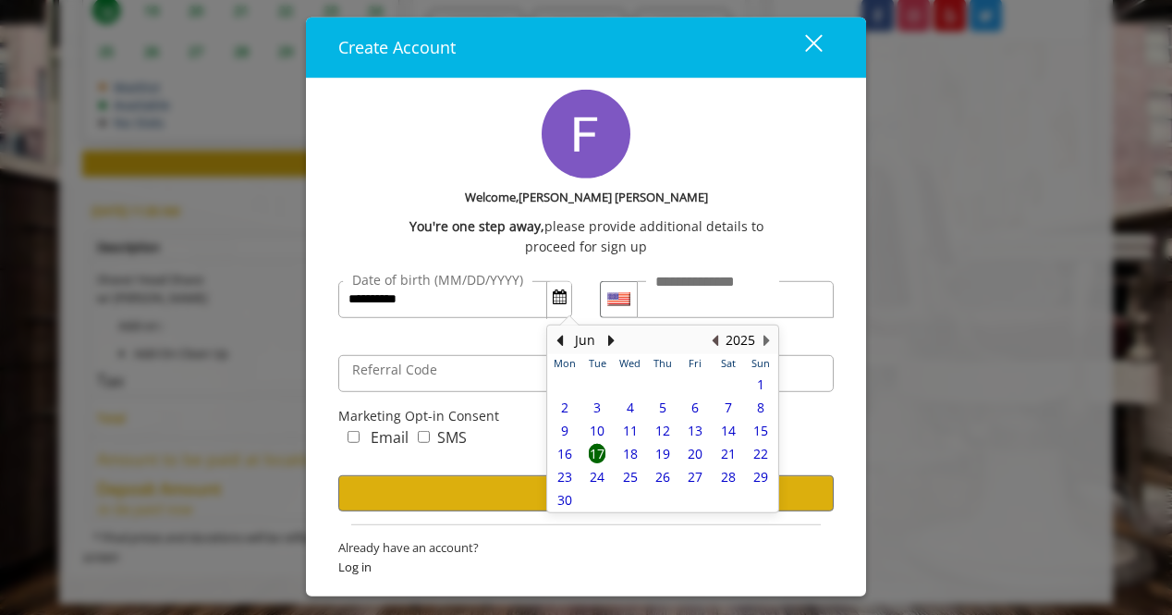
click at [716, 337] on button "Previous Year" at bounding box center [714, 340] width 15 height 20
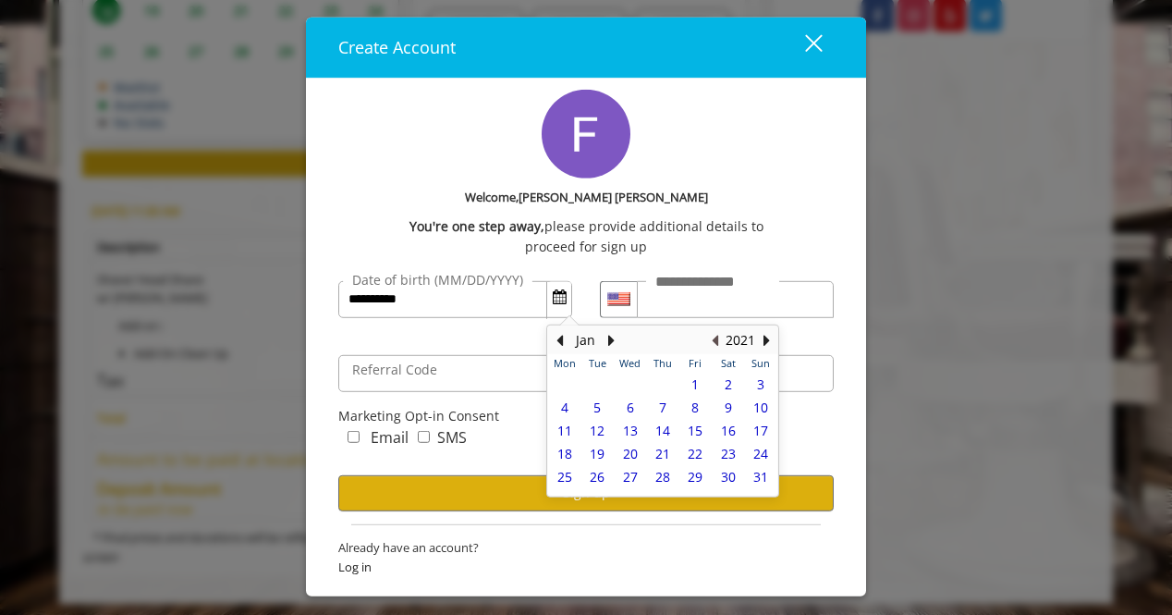
click at [716, 337] on button "Previous Year" at bounding box center [714, 340] width 15 height 20
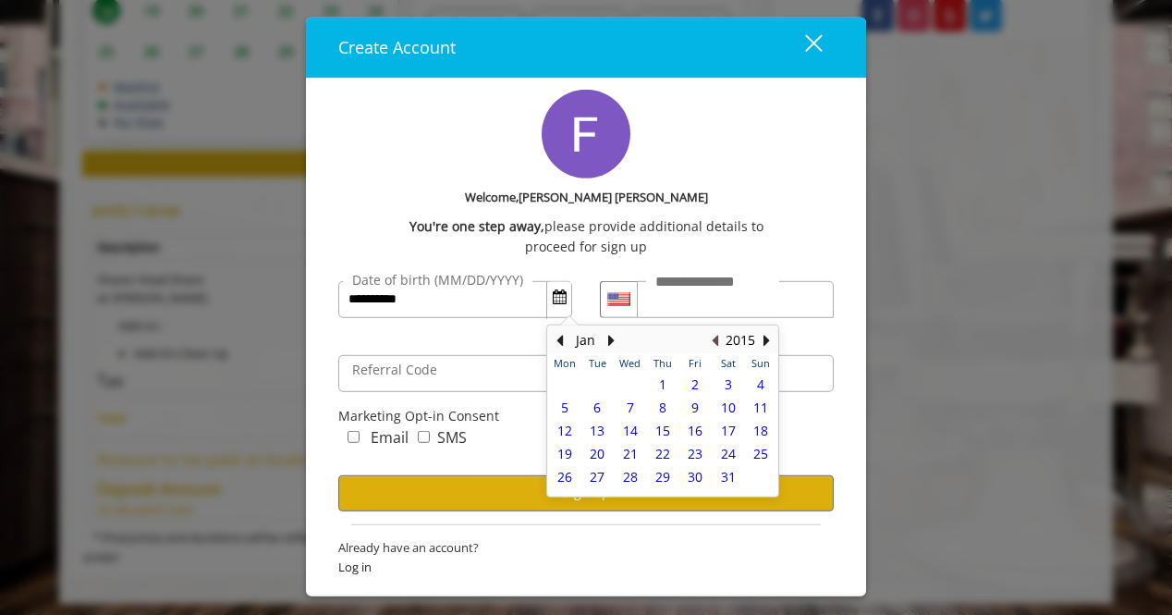
click at [716, 337] on button "Previous Year" at bounding box center [714, 340] width 15 height 20
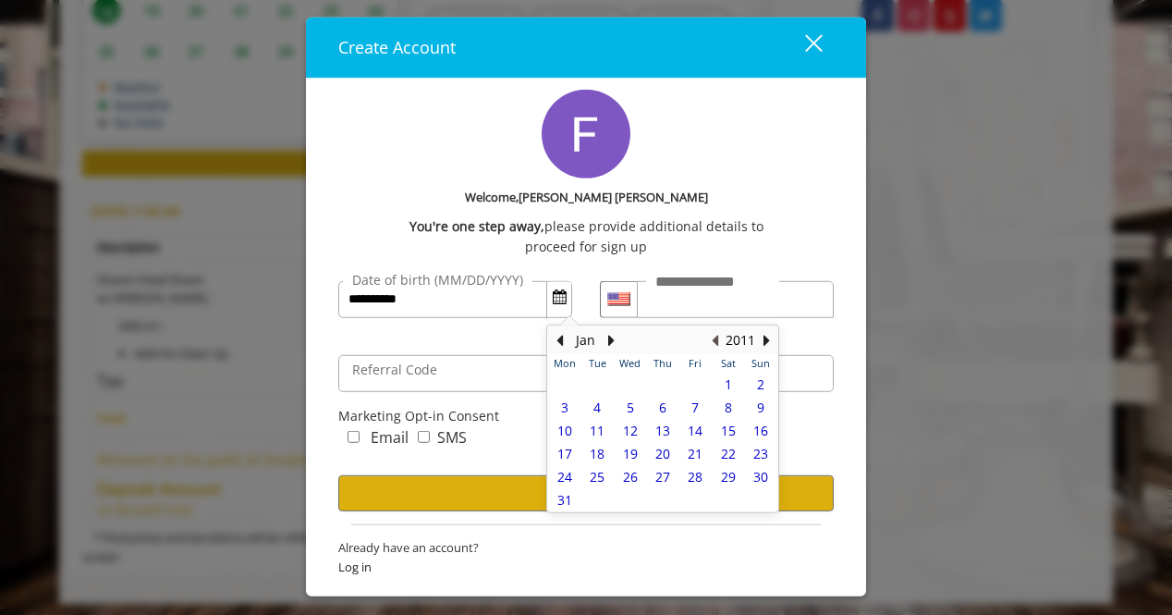
click at [716, 337] on button "Previous Year" at bounding box center [714, 340] width 15 height 20
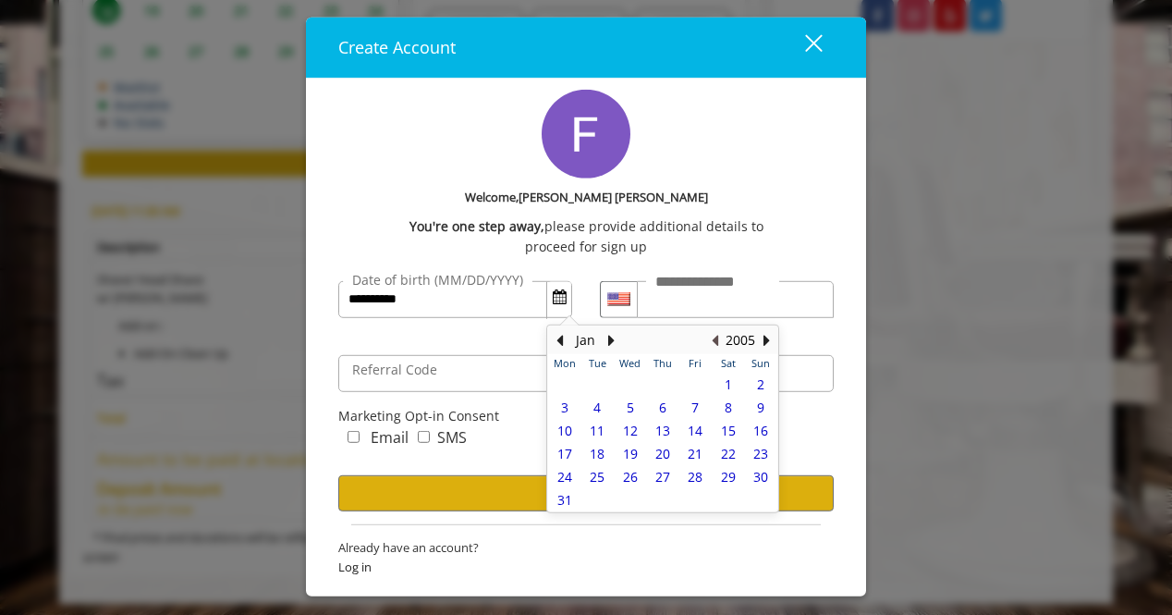
click at [716, 337] on button "Previous Year" at bounding box center [714, 340] width 15 height 20
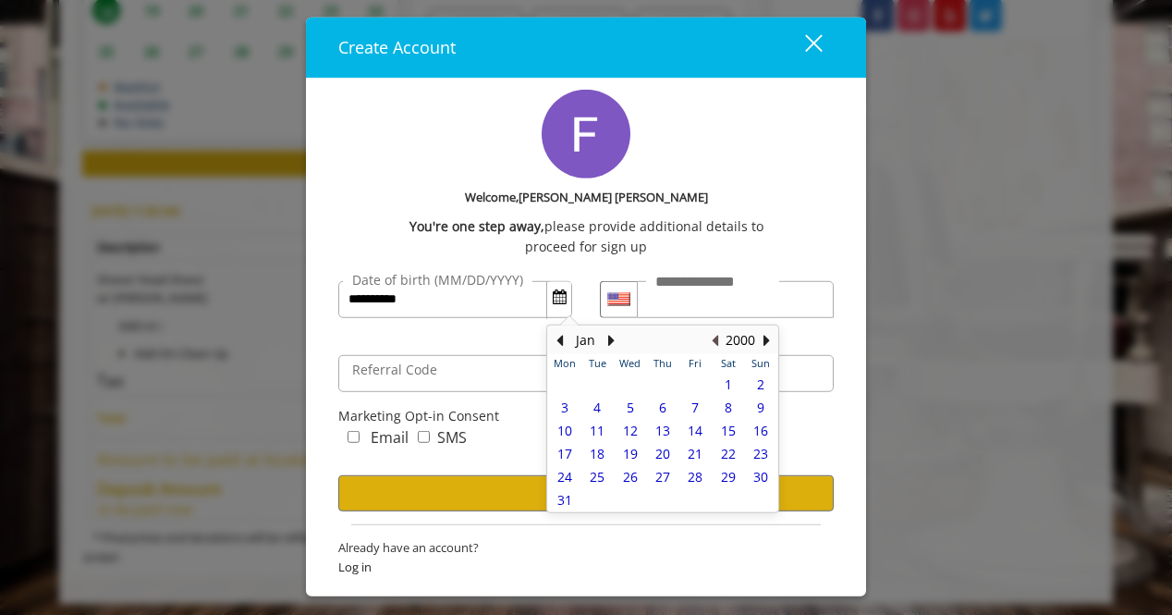
click at [716, 337] on button "Previous Year" at bounding box center [714, 340] width 15 height 20
click at [609, 337] on button "Next Month" at bounding box center [611, 340] width 15 height 20
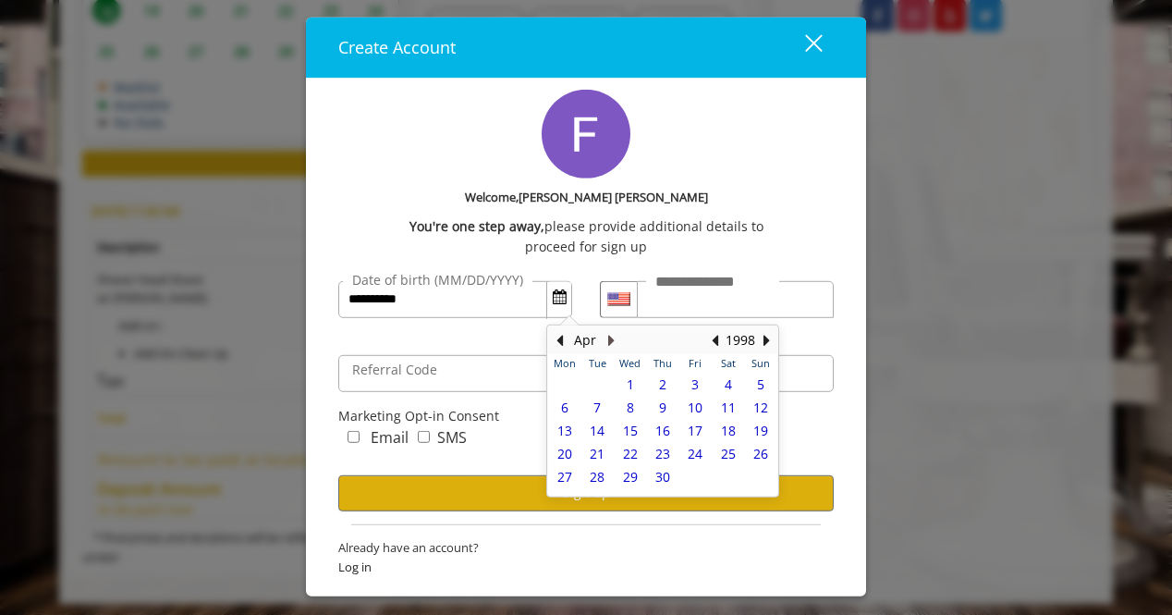
click at [609, 337] on button "Next Month" at bounding box center [611, 340] width 15 height 20
click at [560, 337] on button "Previous Month" at bounding box center [559, 340] width 15 height 20
click at [721, 339] on button "Previous Year" at bounding box center [714, 340] width 15 height 20
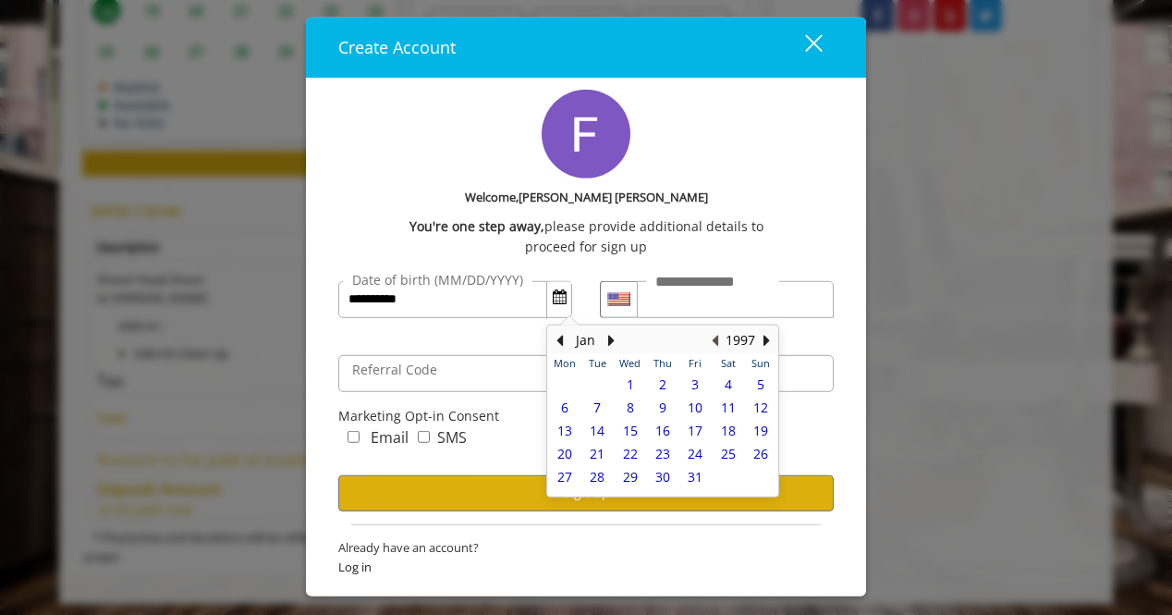
click at [721, 339] on button "Previous Year" at bounding box center [714, 340] width 15 height 20
click at [606, 341] on button "Next Month" at bounding box center [611, 340] width 15 height 20
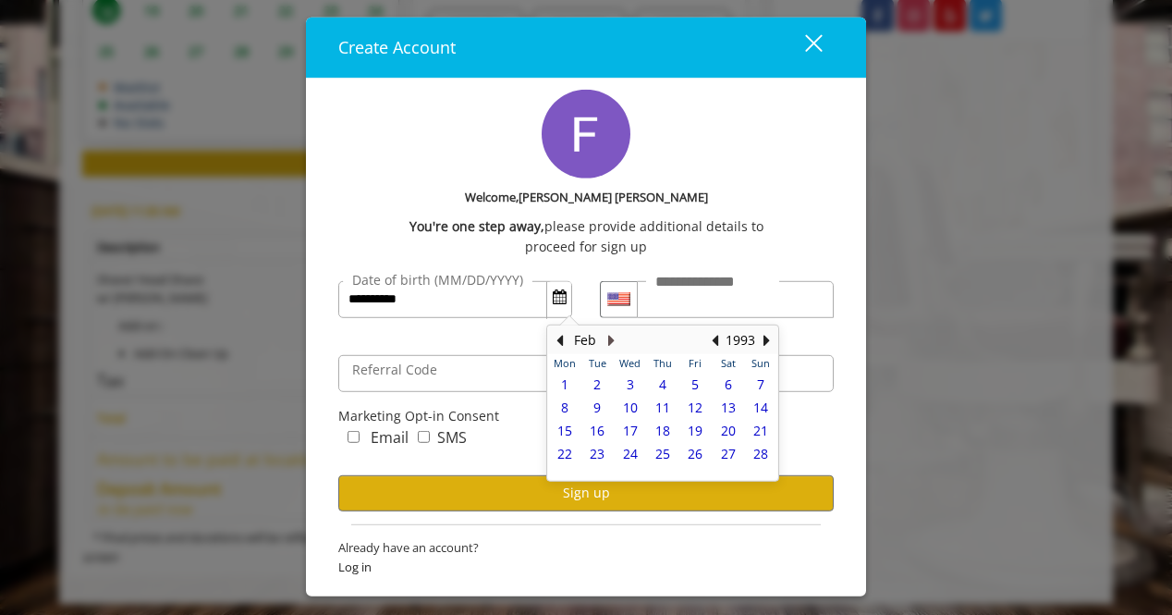
click at [606, 341] on button "Next Month" at bounding box center [611, 340] width 15 height 20
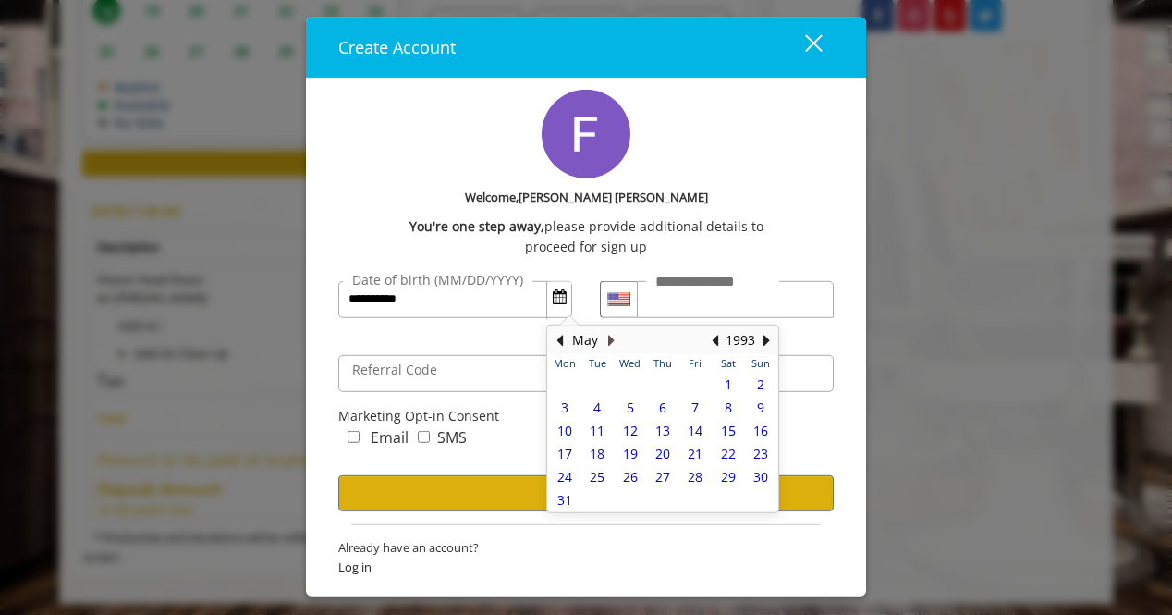
click at [606, 341] on button "Next Month" at bounding box center [611, 340] width 15 height 20
click at [563, 337] on button "Previous Month" at bounding box center [559, 340] width 15 height 20
click at [667, 428] on span "17" at bounding box center [662, 431] width 15 height 18
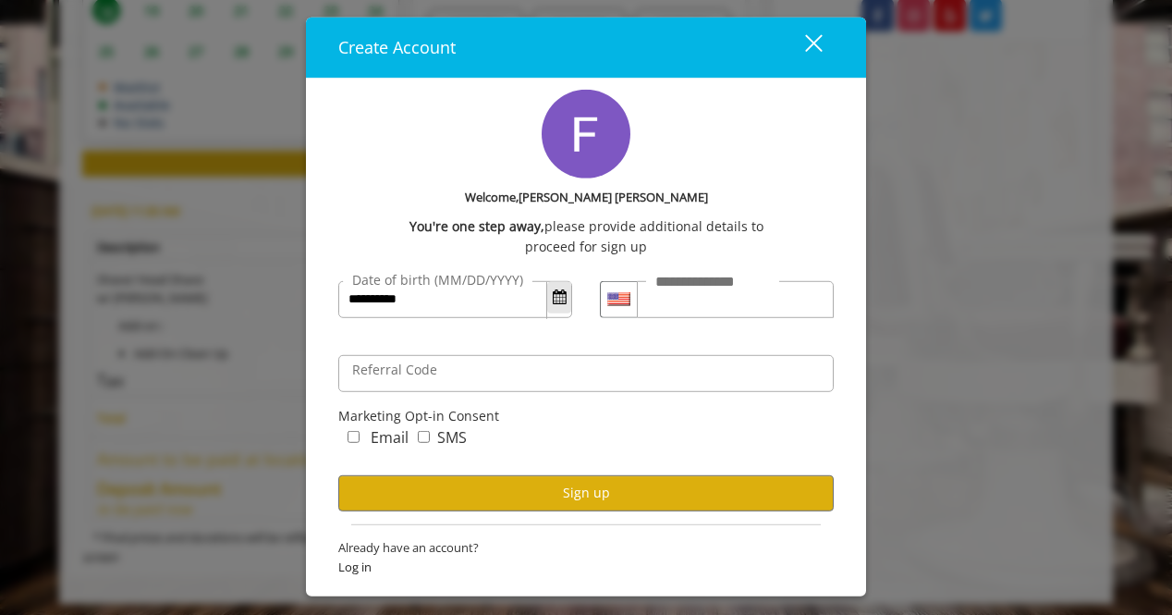
click at [562, 306] on button "Open Calendar" at bounding box center [559, 297] width 24 height 31
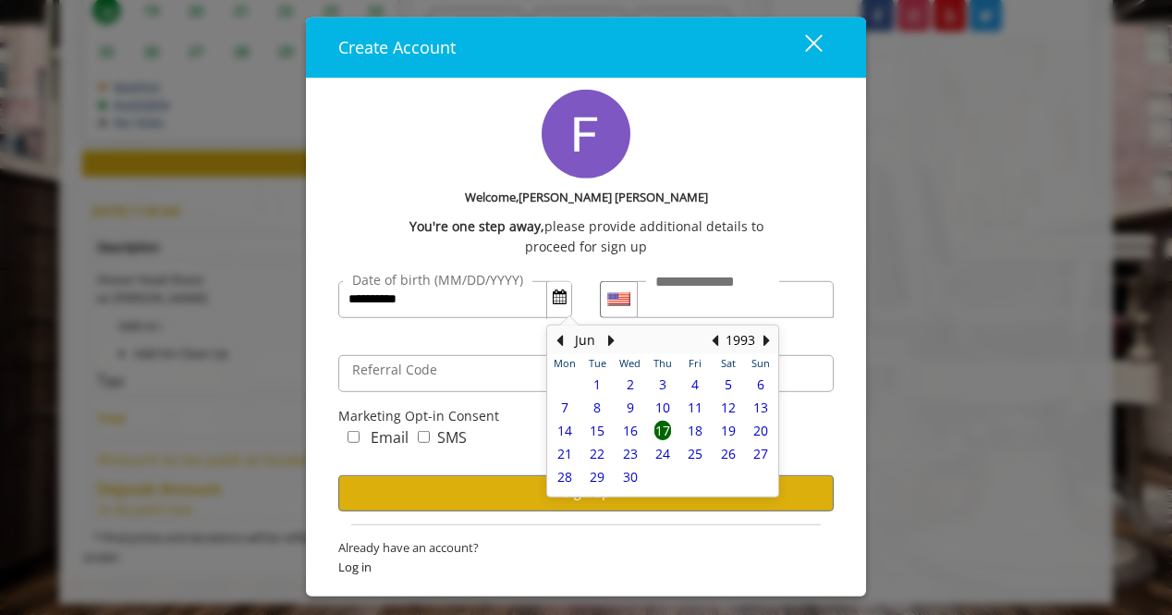
click at [725, 344] on div "1993" at bounding box center [740, 340] width 37 height 24
click at [721, 342] on button "Previous Year" at bounding box center [714, 340] width 15 height 20
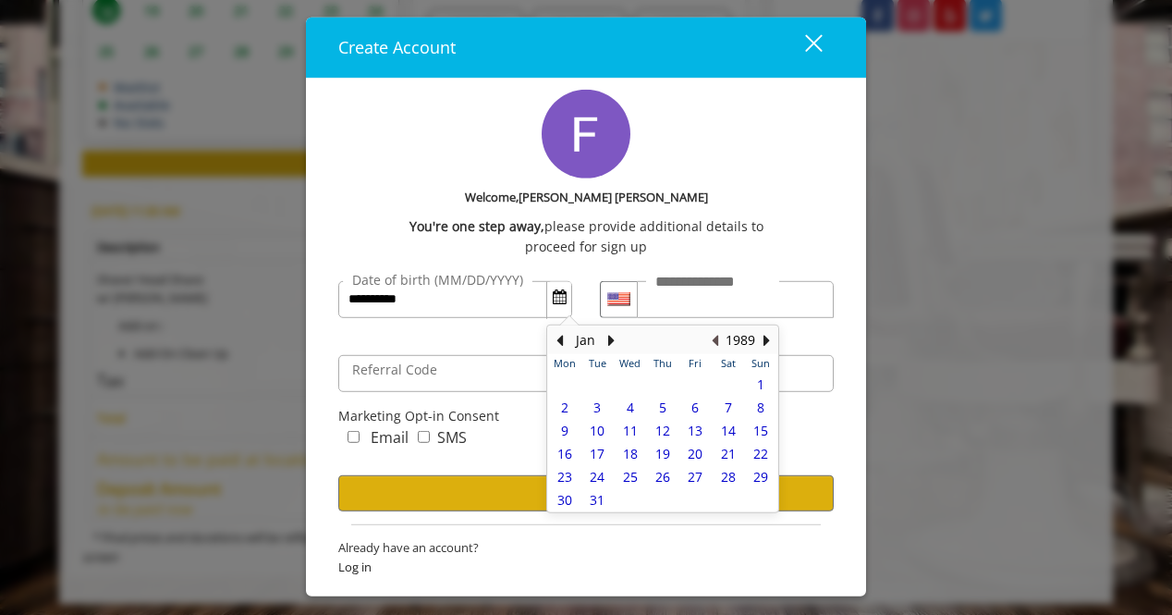
click at [721, 342] on button "Previous Year" at bounding box center [714, 340] width 15 height 20
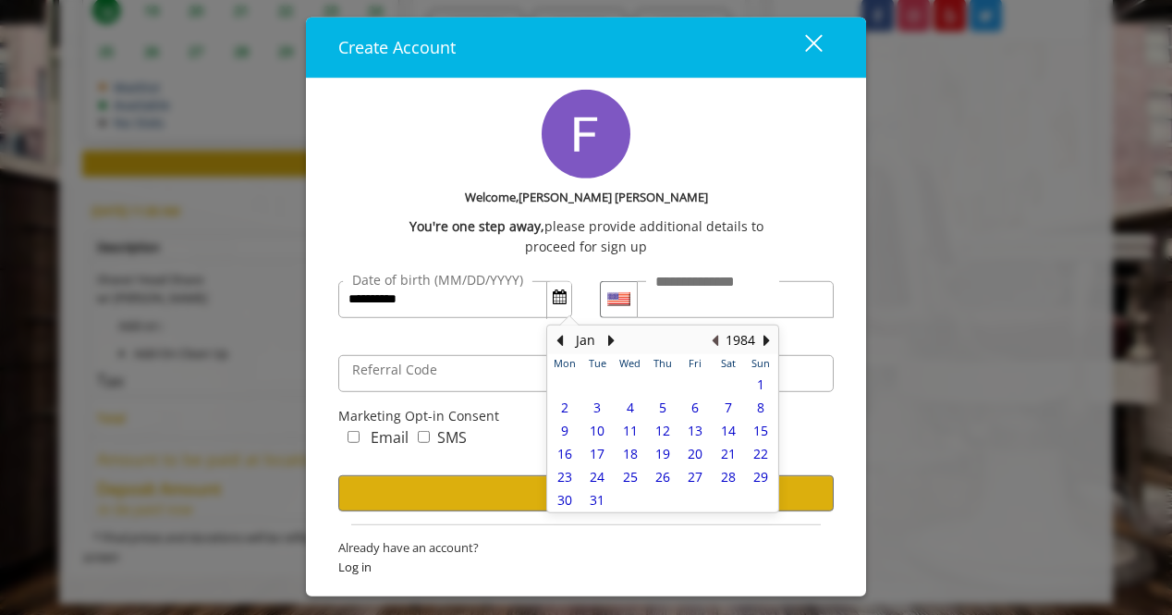
click at [721, 342] on button "Previous Year" at bounding box center [714, 340] width 15 height 20
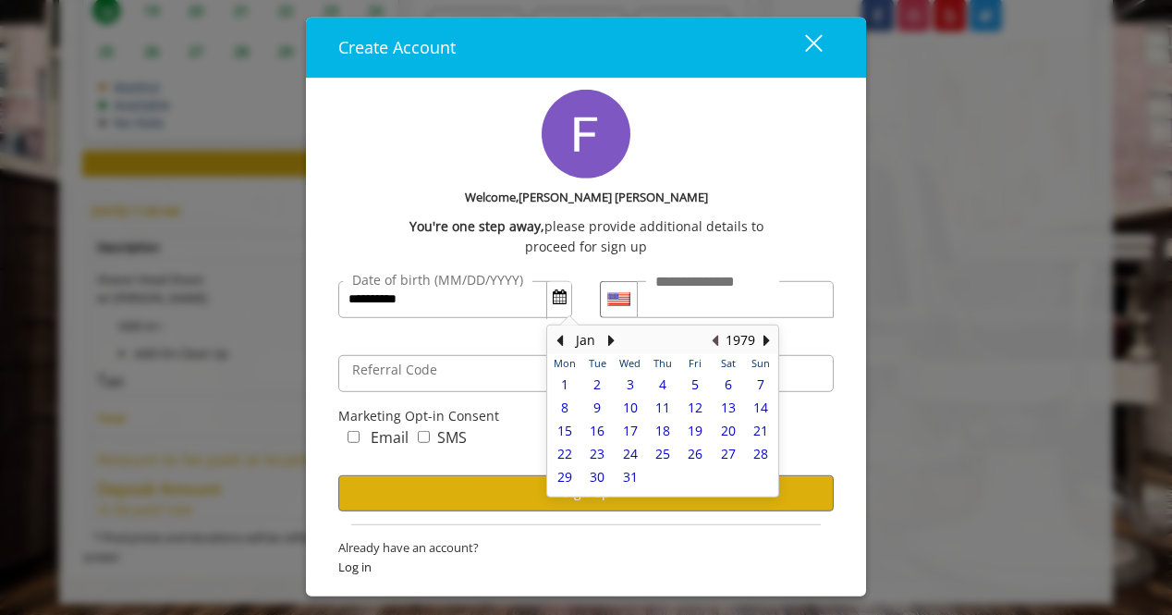
click at [721, 342] on button "Previous Year" at bounding box center [714, 340] width 15 height 20
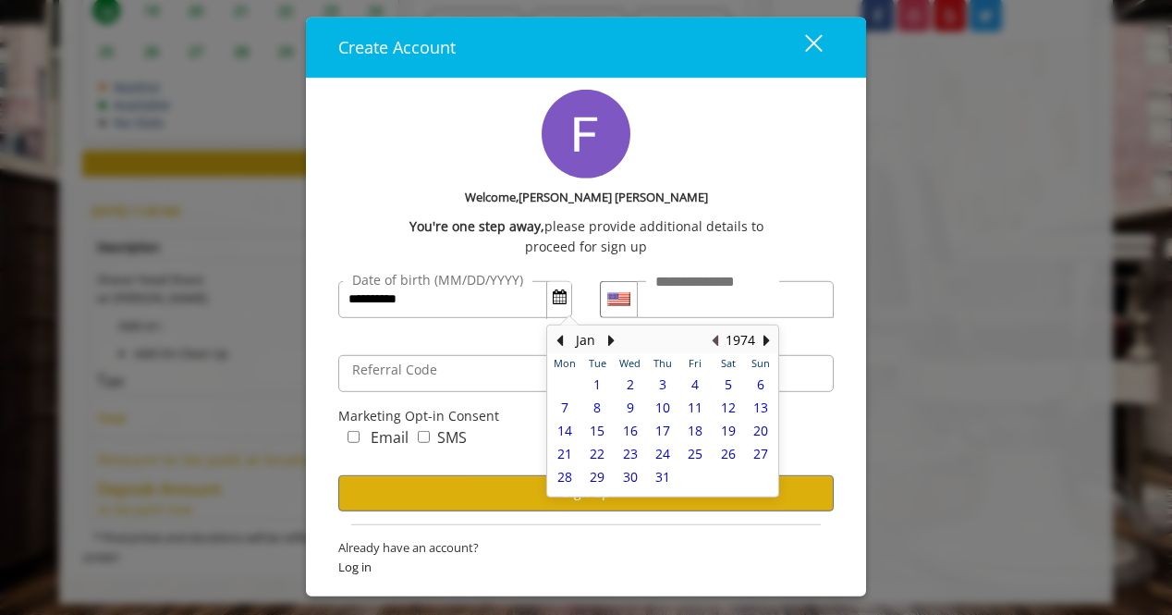
click at [721, 342] on button "Previous Year" at bounding box center [714, 340] width 15 height 20
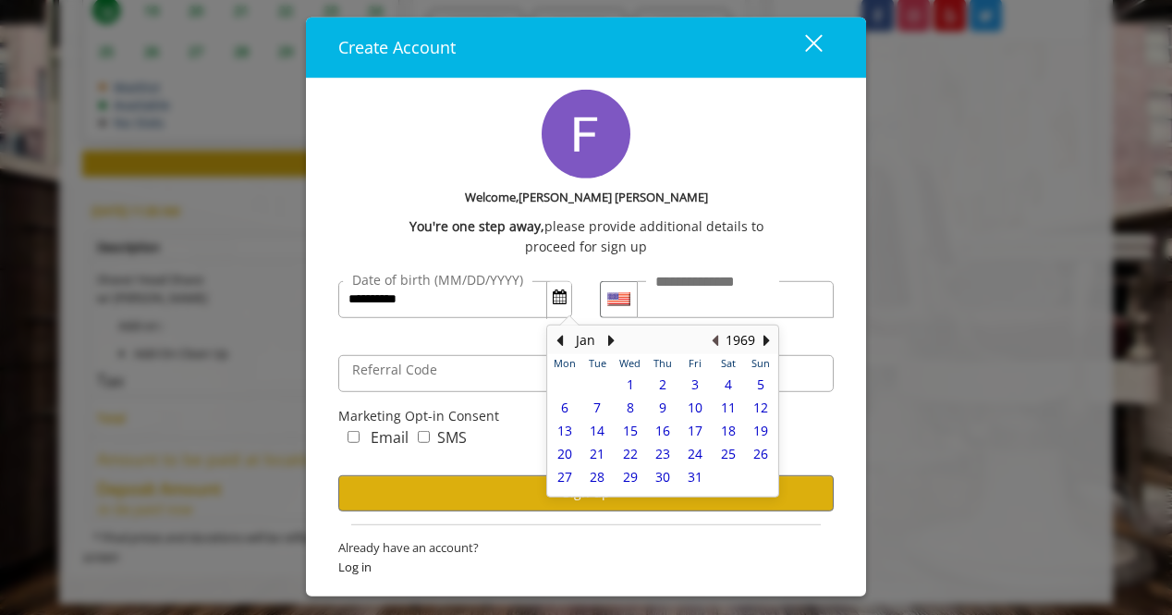
click at [721, 342] on button "Previous Year" at bounding box center [714, 340] width 15 height 20
click at [719, 342] on button "Previous Year" at bounding box center [714, 340] width 15 height 20
click at [719, 341] on button "Previous Year" at bounding box center [714, 340] width 15 height 20
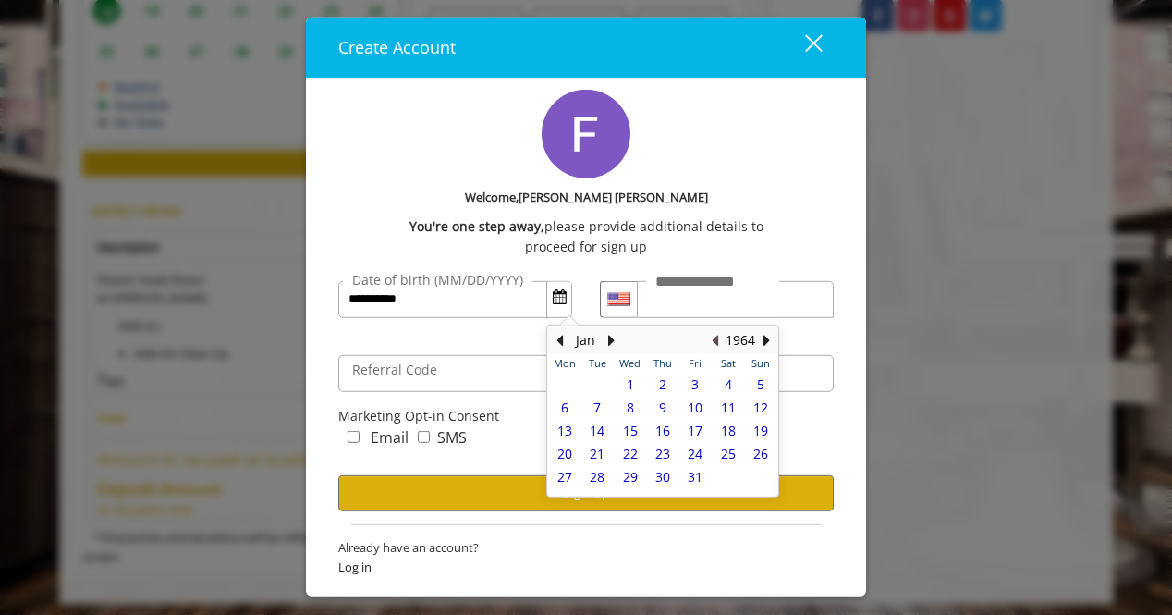
click at [719, 341] on button "Previous Year" at bounding box center [714, 340] width 15 height 20
click at [605, 337] on button "Next Month" at bounding box center [611, 340] width 15 height 20
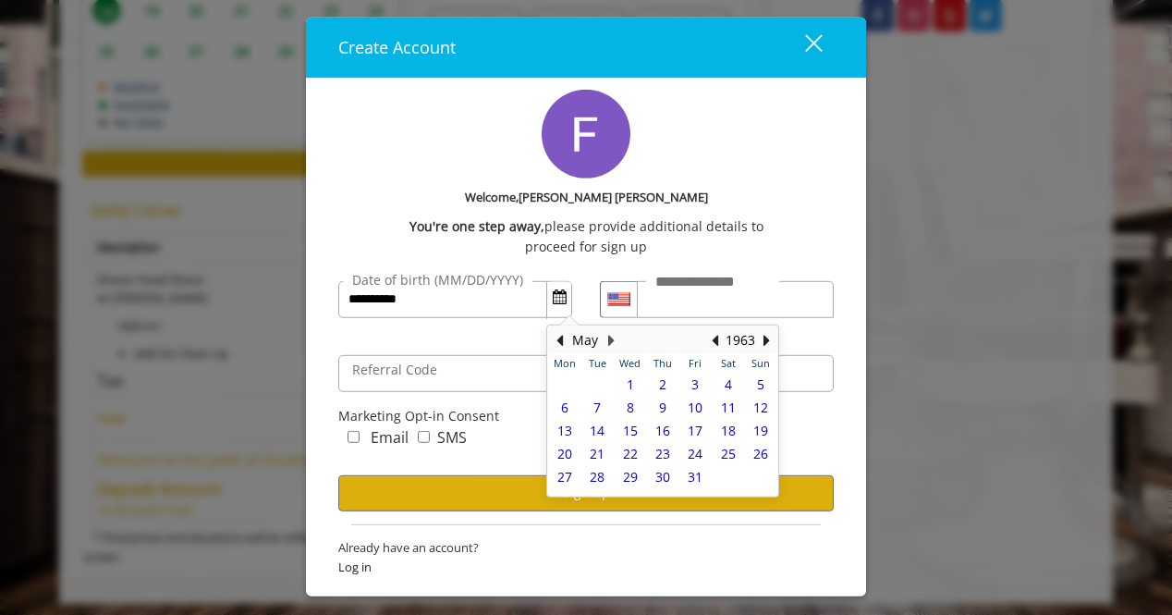
click at [605, 337] on button "Next Month" at bounding box center [611, 340] width 15 height 20
click at [563, 447] on span "17" at bounding box center [564, 454] width 15 height 18
type input "**********"
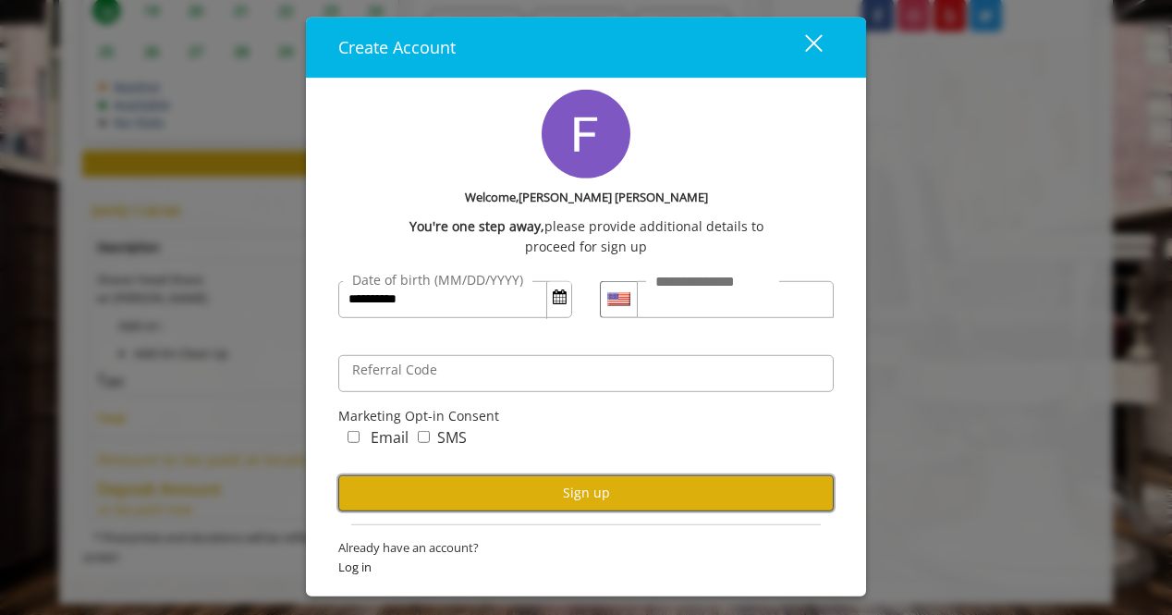
click at [582, 498] on button "Sign up" at bounding box center [586, 492] width 496 height 36
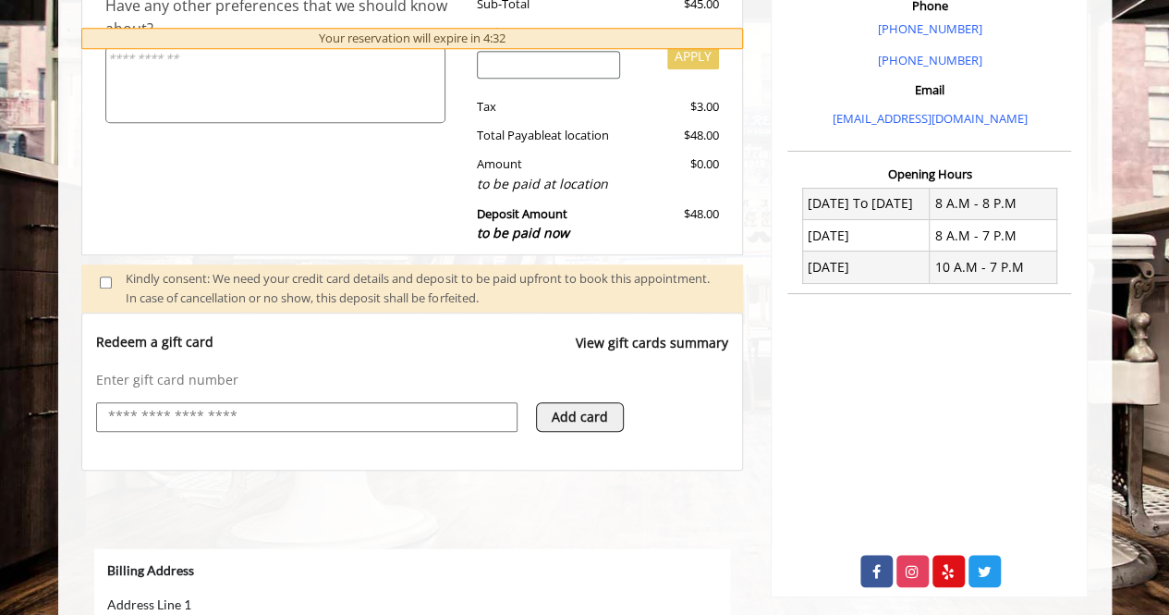
scroll to position [0, 0]
click at [173, 409] on input "text" at bounding box center [306, 417] width 401 height 22
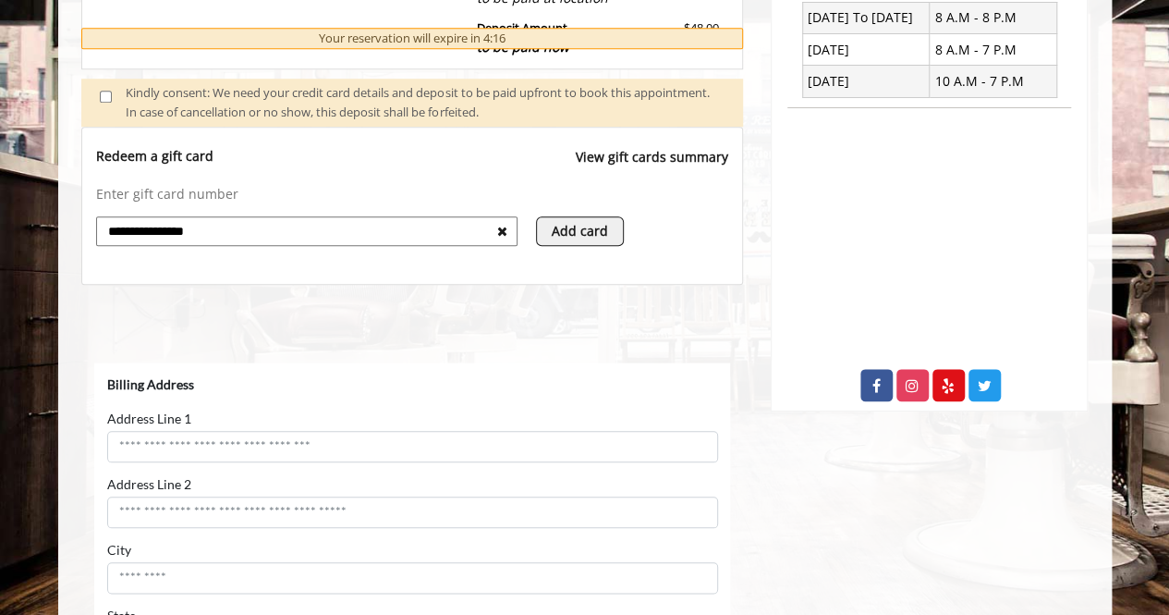
scroll to position [832, 0]
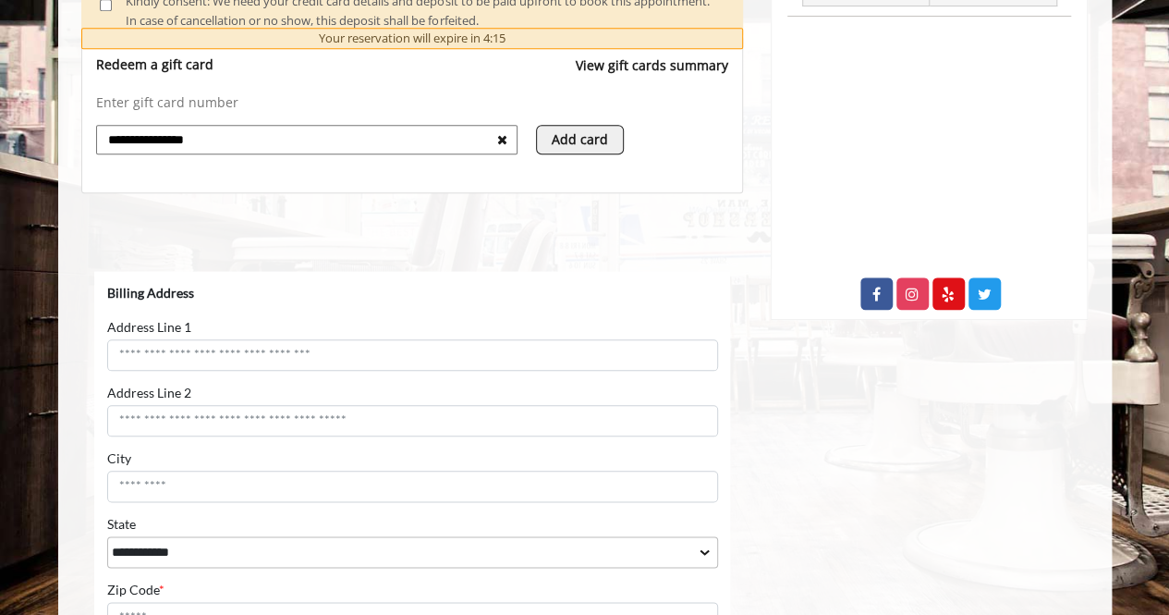
click at [595, 139] on button "Add card" at bounding box center [580, 140] width 88 height 30
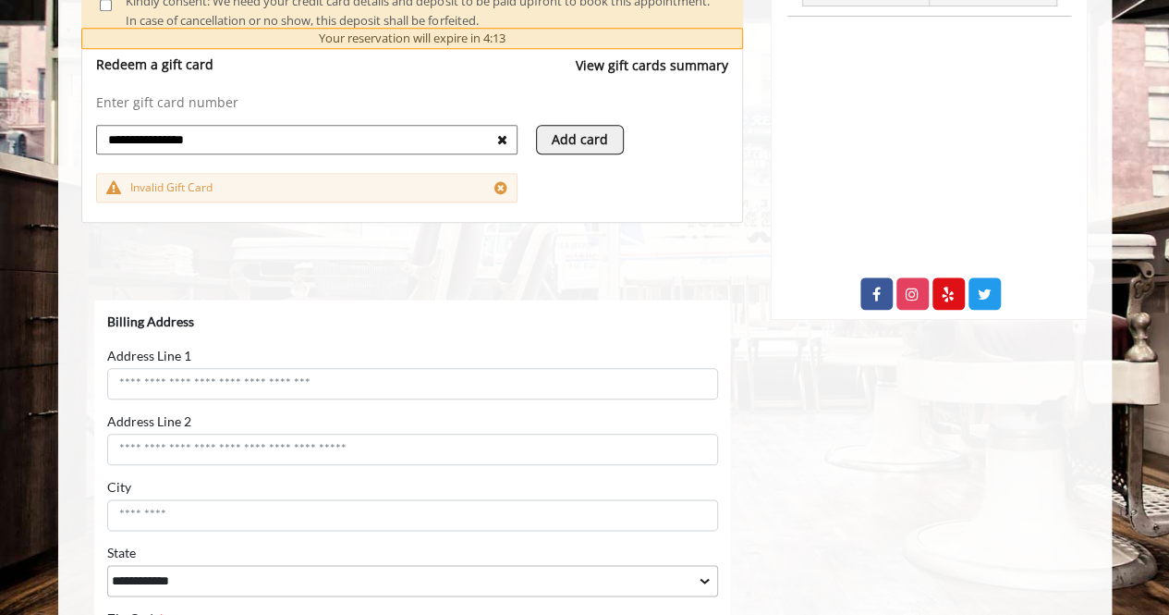
click at [273, 129] on input "**********" at bounding box center [301, 140] width 391 height 22
type input "*"
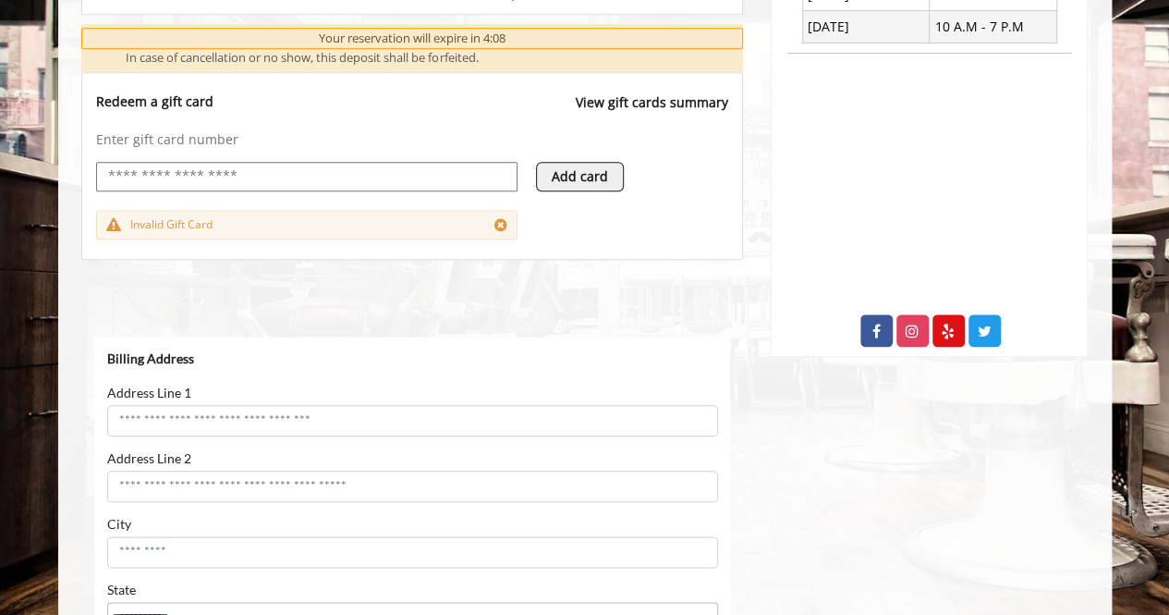
scroll to position [925, 0]
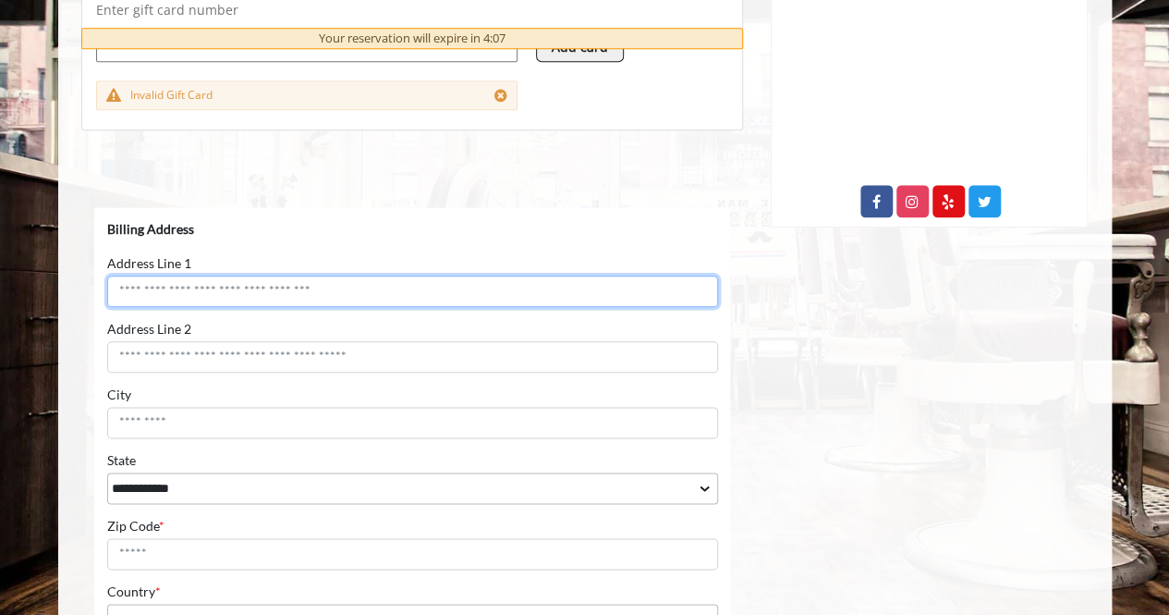
click at [216, 291] on input "Address Line 1" at bounding box center [411, 290] width 611 height 31
type input "**********"
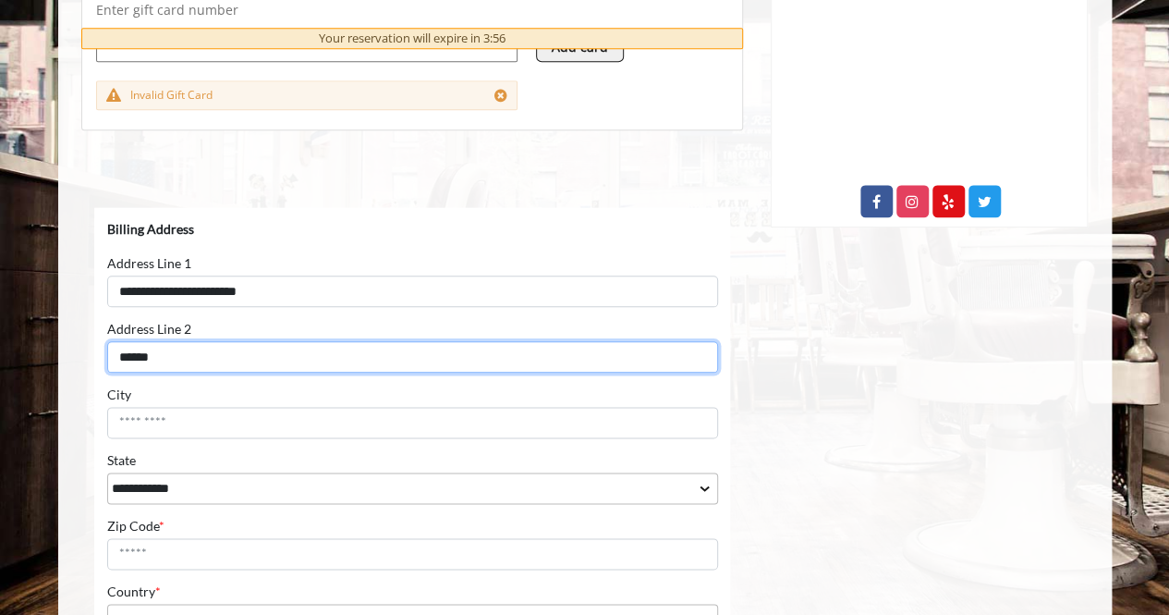
type input "******"
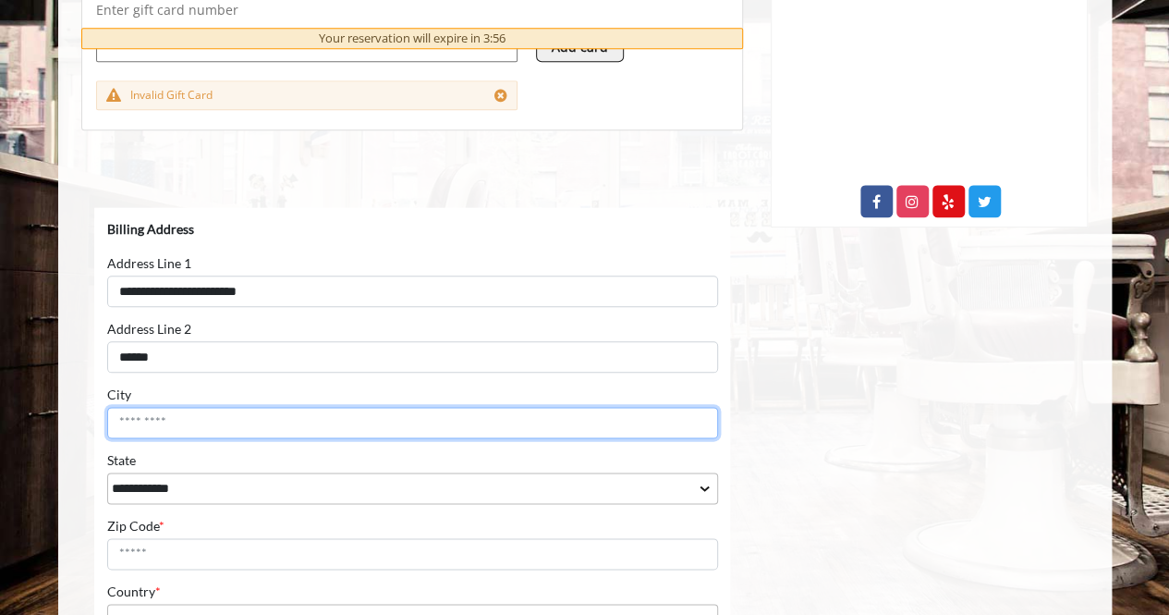
click at [160, 425] on input "City" at bounding box center [411, 421] width 611 height 31
type input "*********"
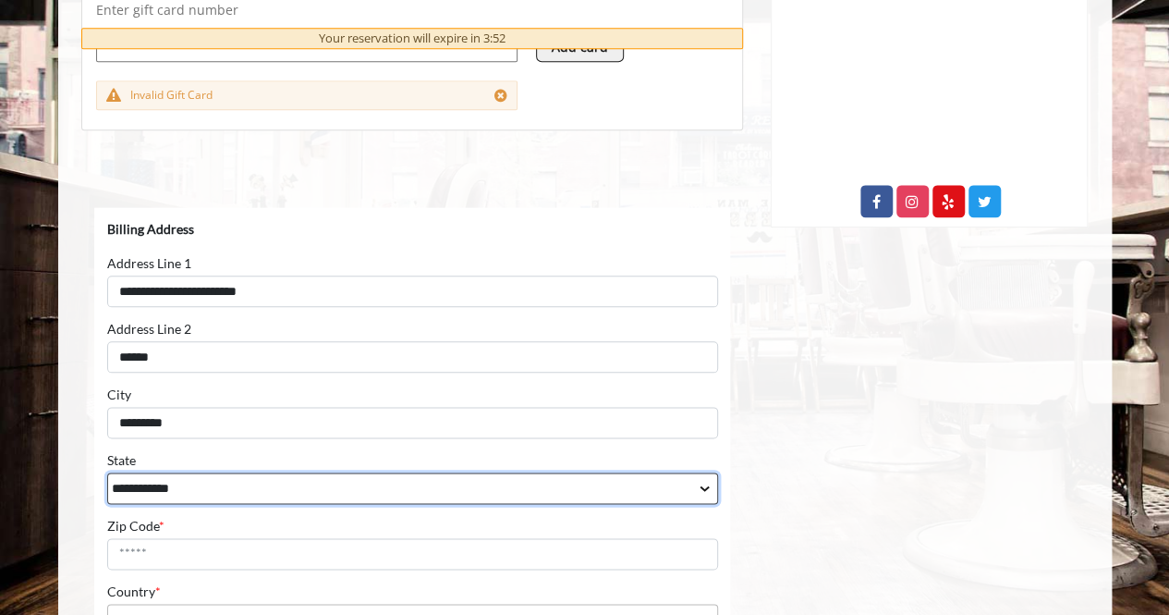
click at [696, 484] on select "**********" at bounding box center [411, 486] width 611 height 31
select select "**"
click at [106, 471] on select "**********" at bounding box center [411, 486] width 611 height 31
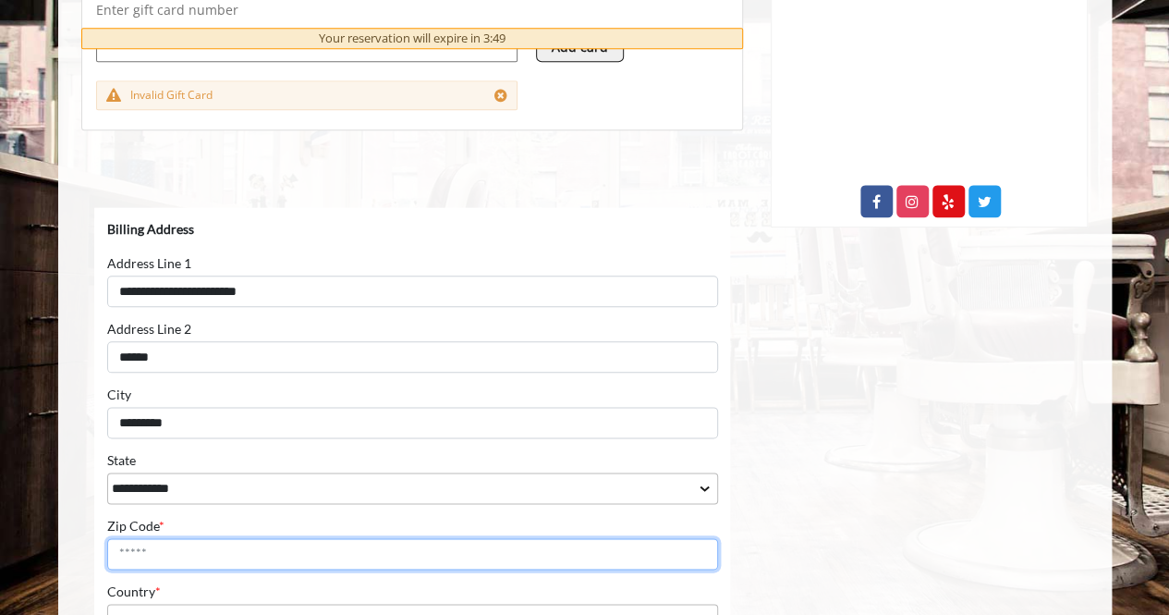
click at [158, 559] on input "Zip Code *" at bounding box center [411, 552] width 611 height 31
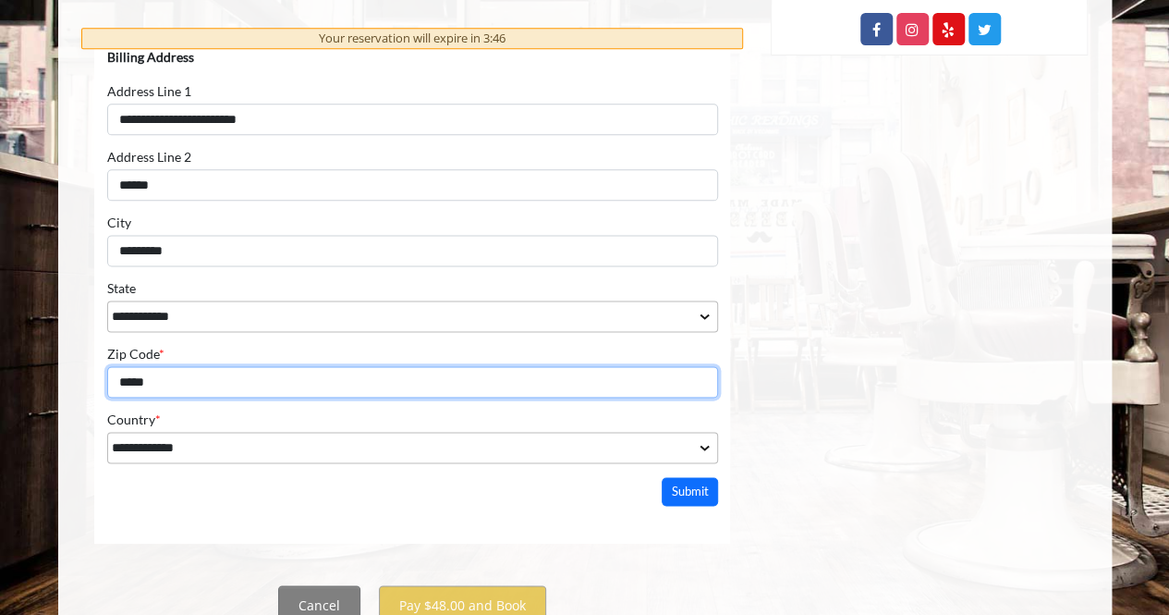
scroll to position [1109, 0]
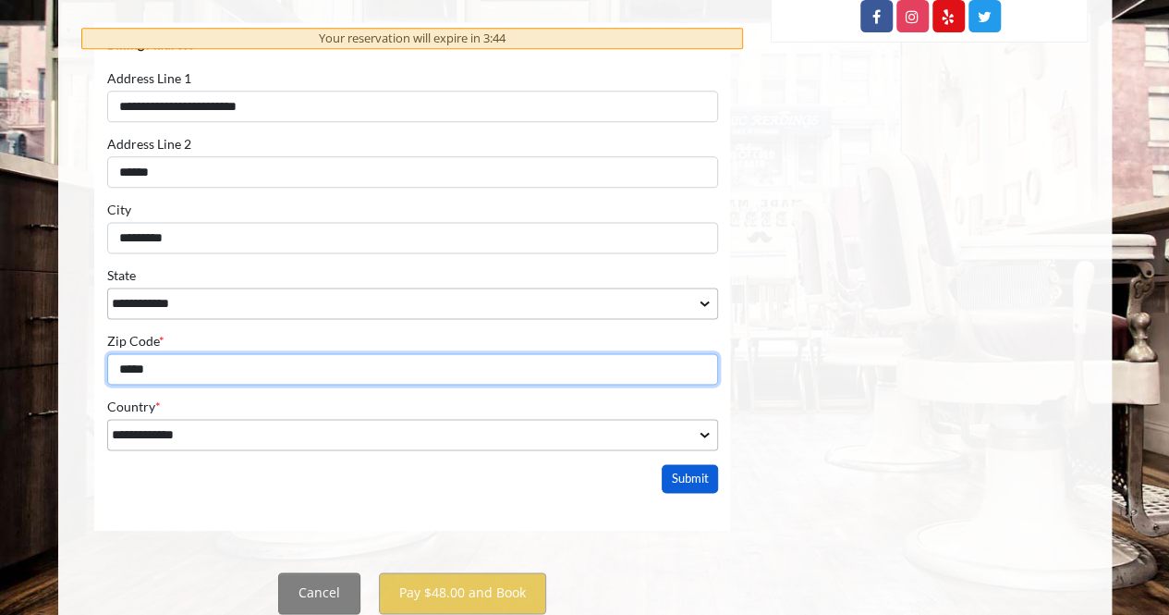
type input "*****"
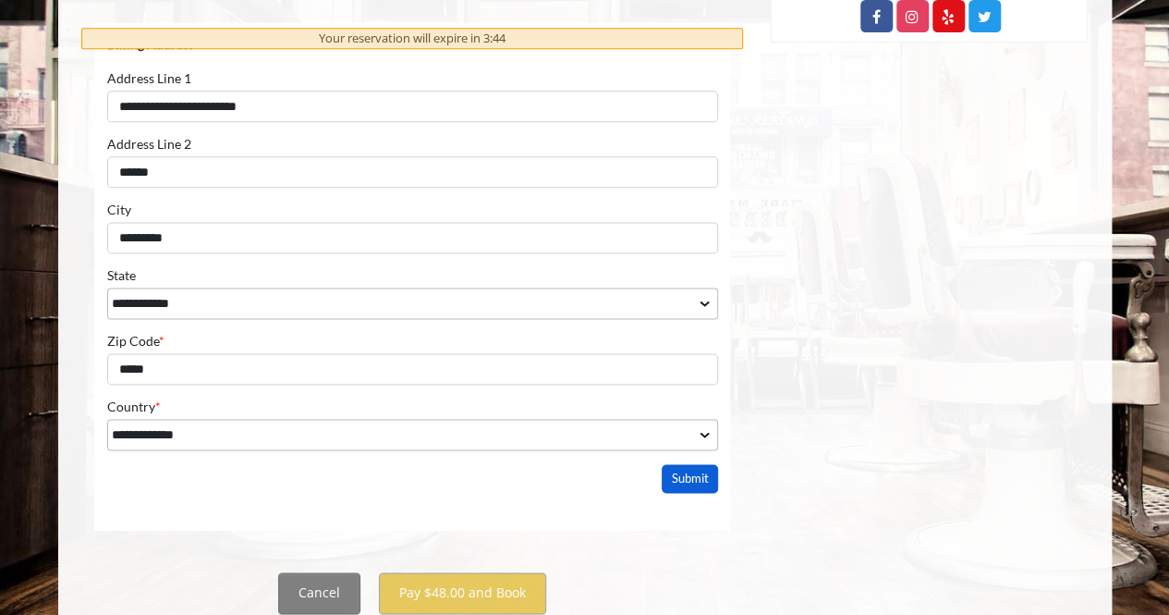
click at [702, 482] on button "Submit" at bounding box center [689, 477] width 57 height 29
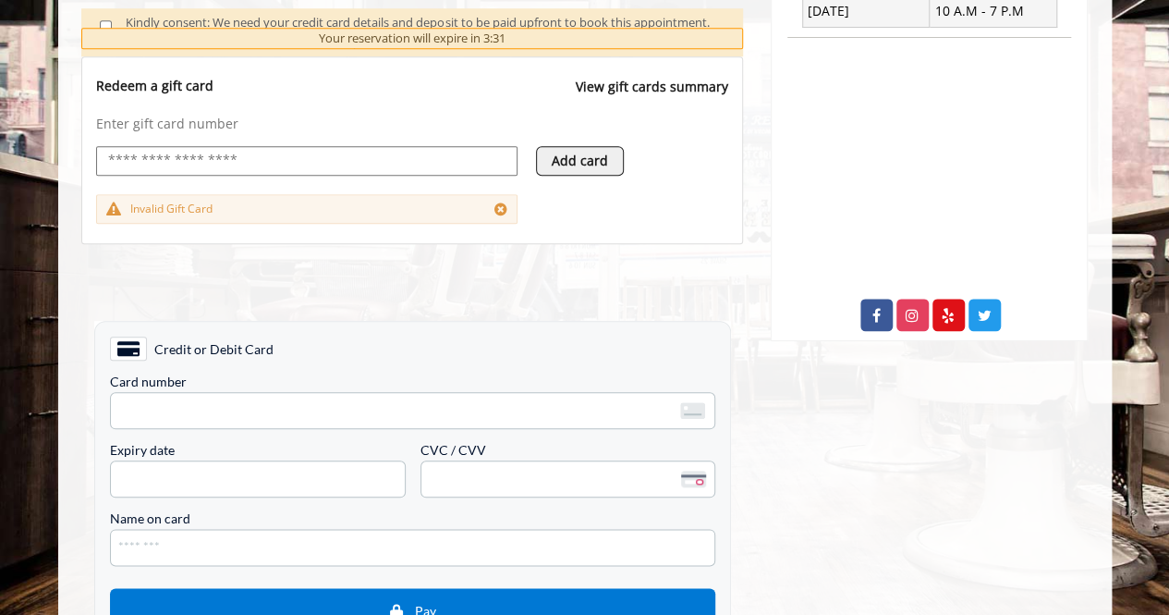
scroll to position [925, 0]
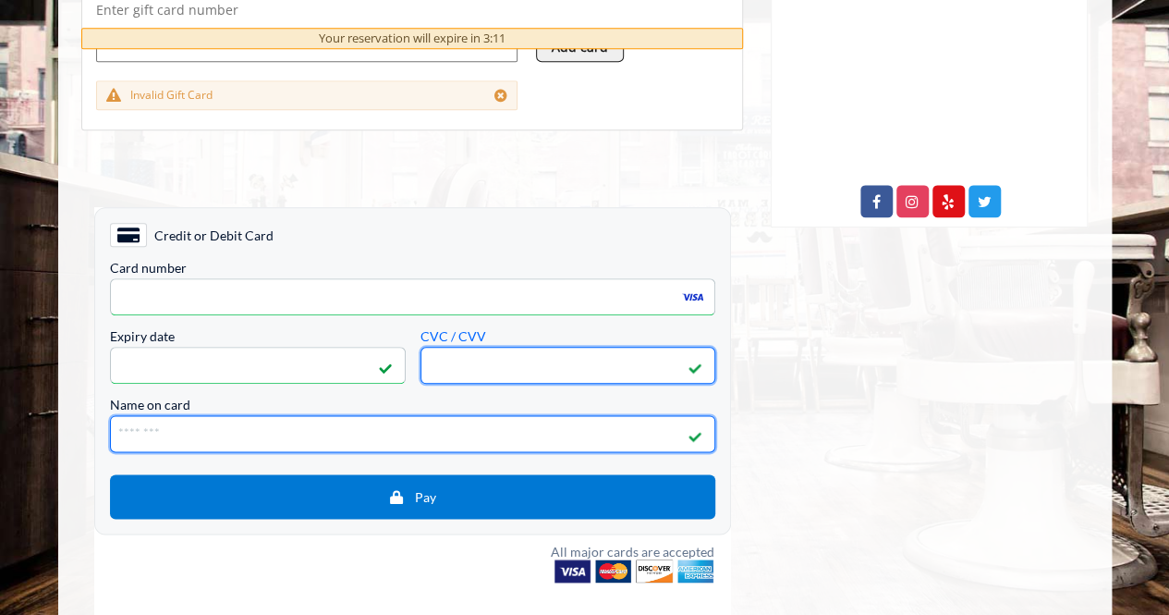
click at [234, 422] on input "Name on card" at bounding box center [412, 432] width 606 height 37
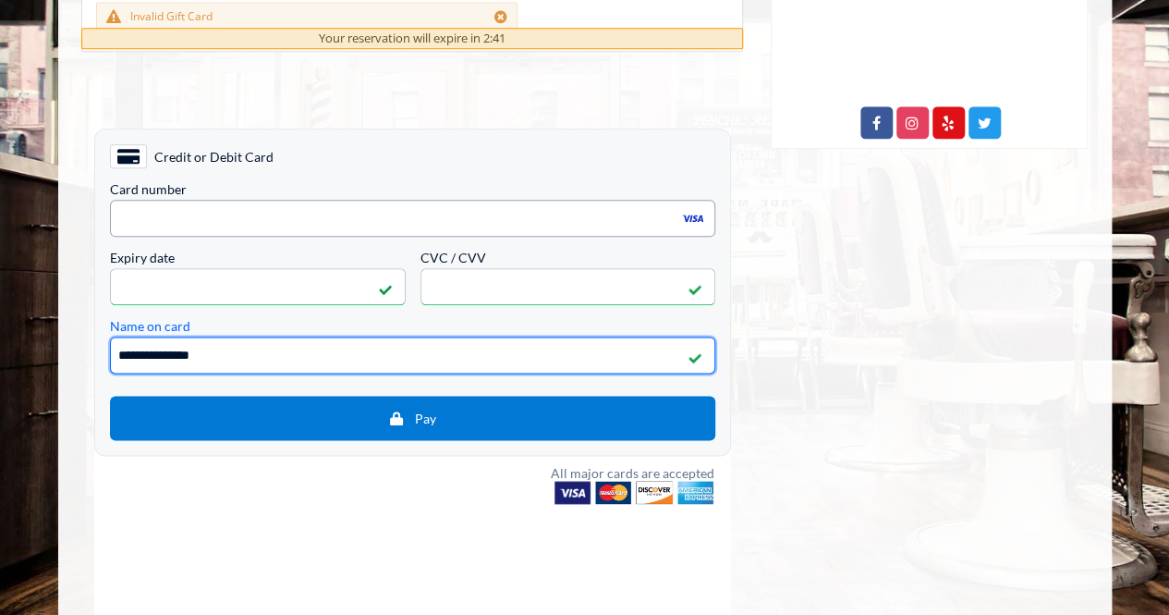
scroll to position [1109, 0]
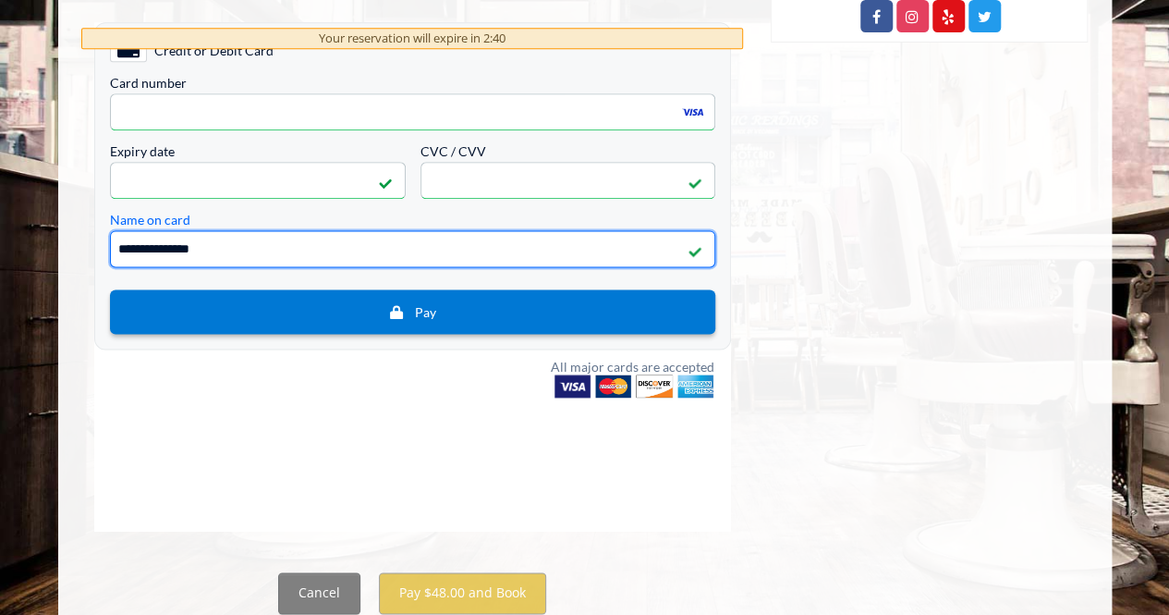
type input "**********"
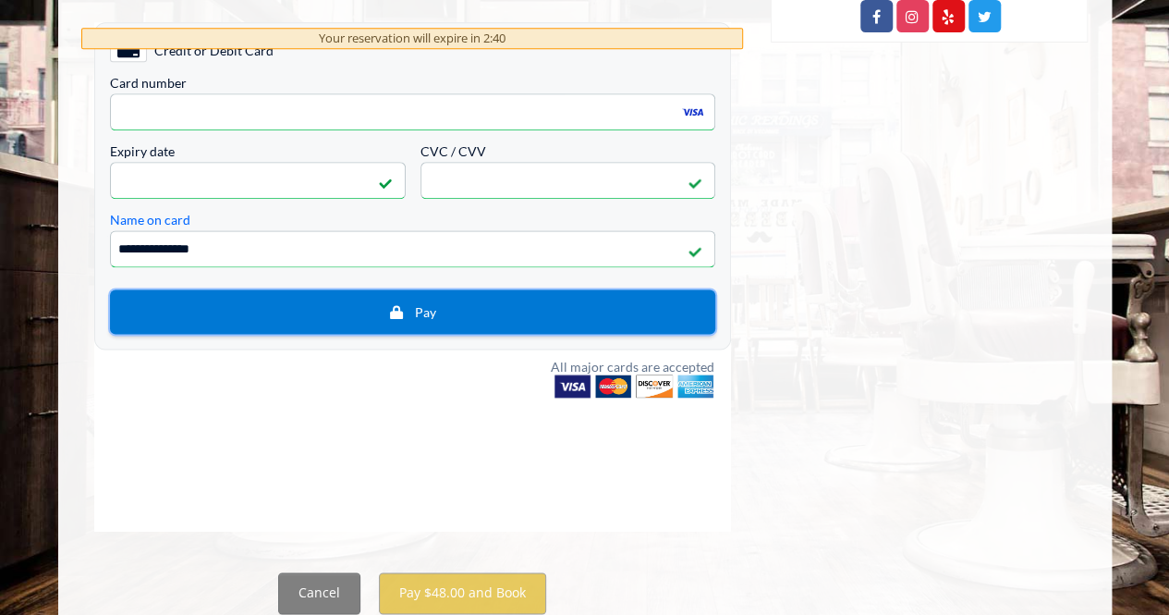
click at [388, 316] on img "button" at bounding box center [395, 310] width 15 height 15
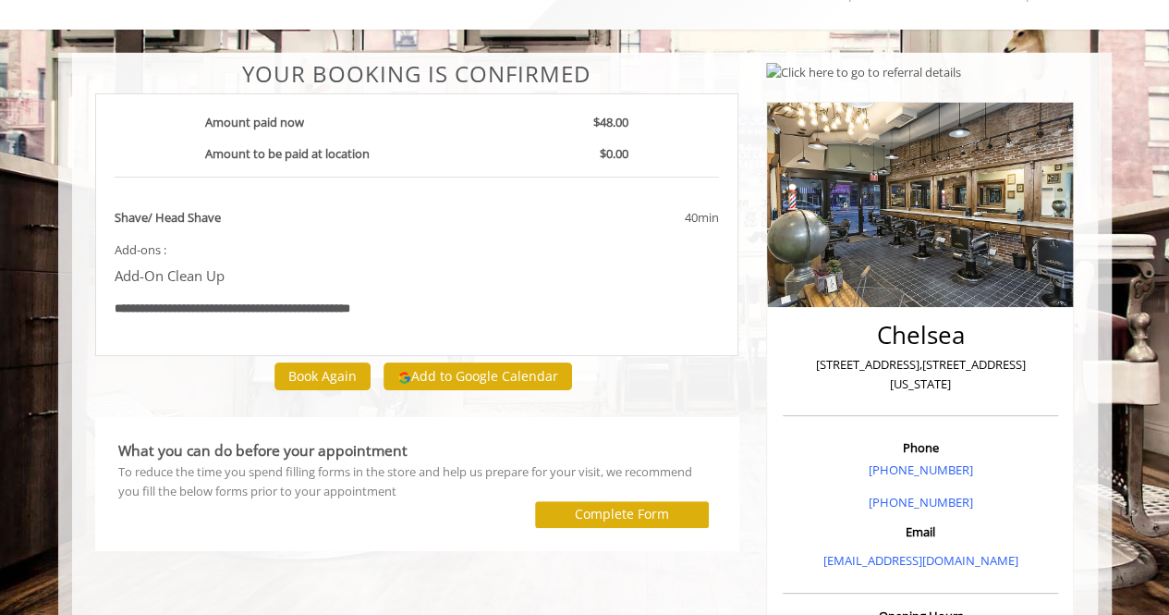
scroll to position [277, 0]
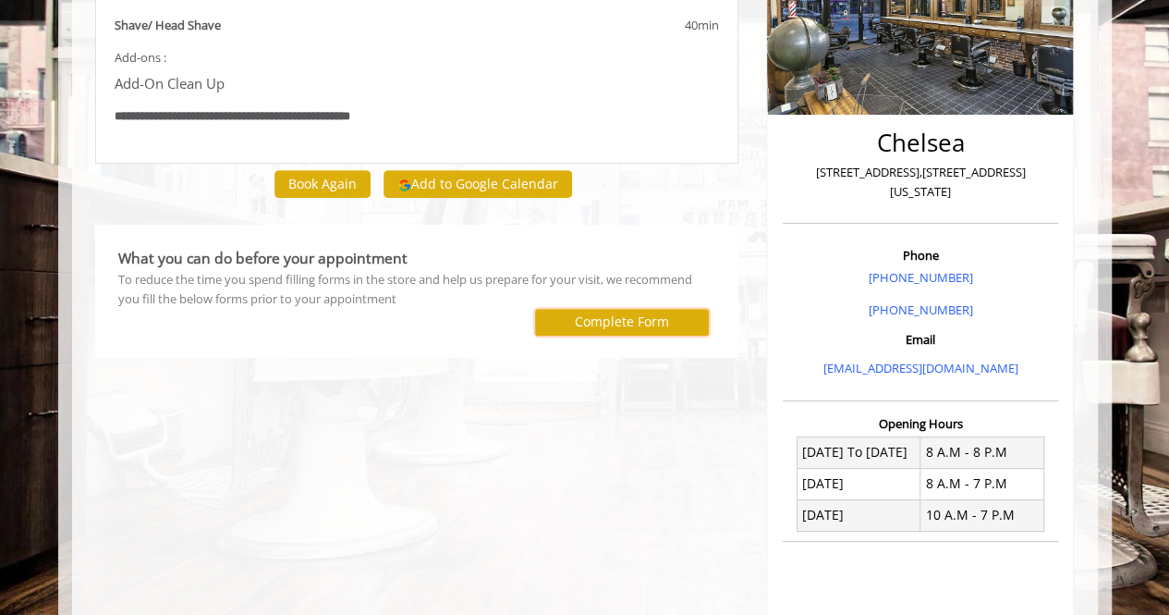
click at [640, 318] on label "Complete Form" at bounding box center [622, 321] width 94 height 15
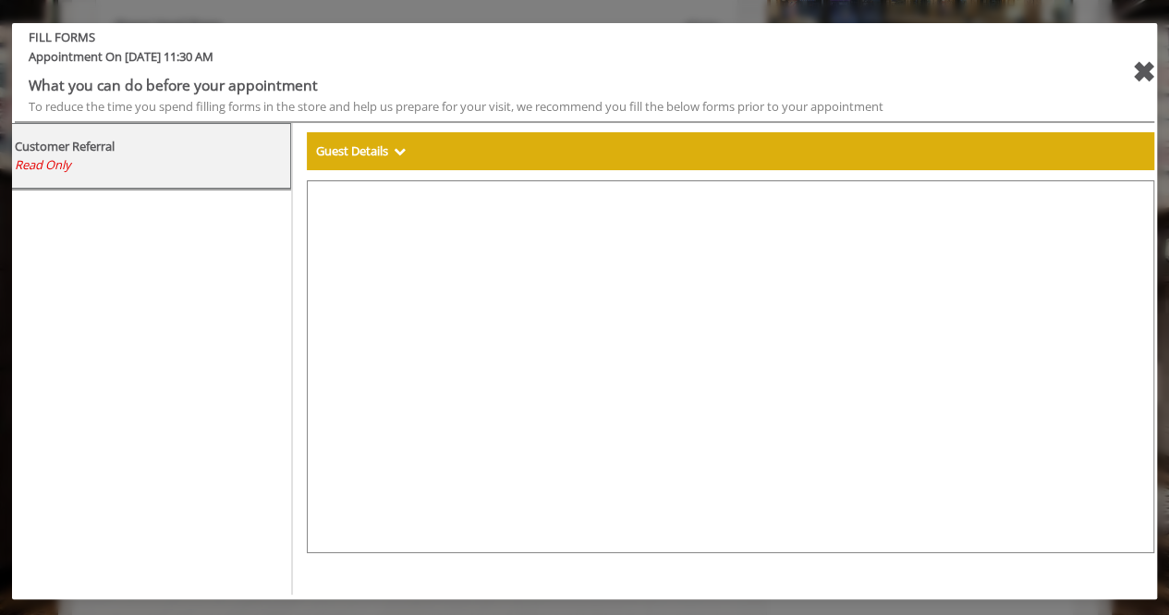
select select "***"
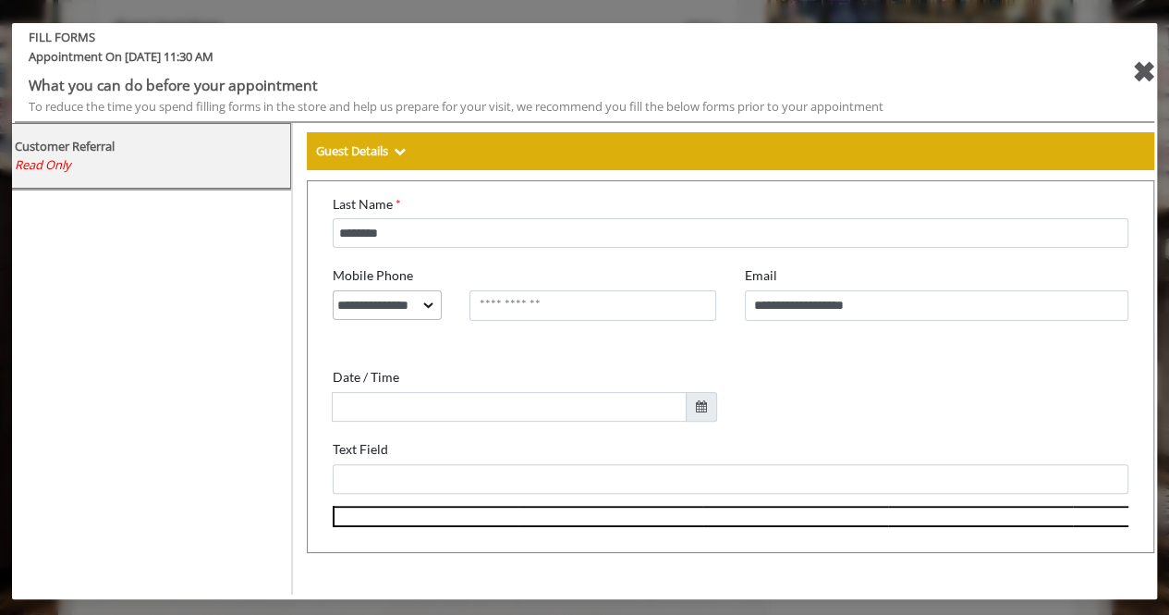
scroll to position [531, 0]
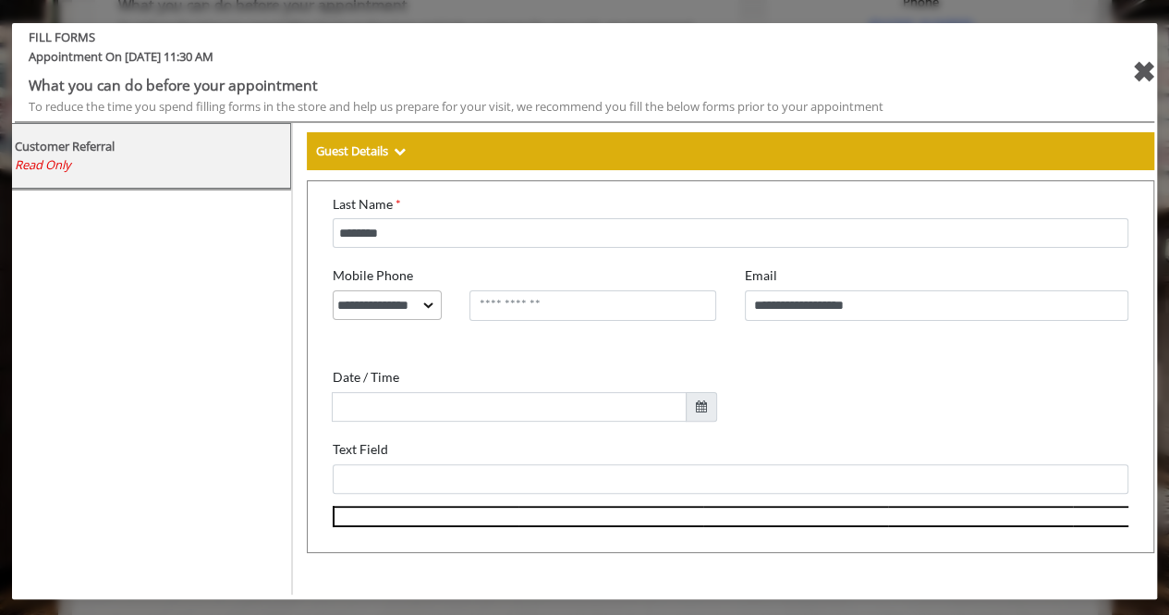
click at [1143, 69] on div "✖" at bounding box center [1143, 72] width 23 height 44
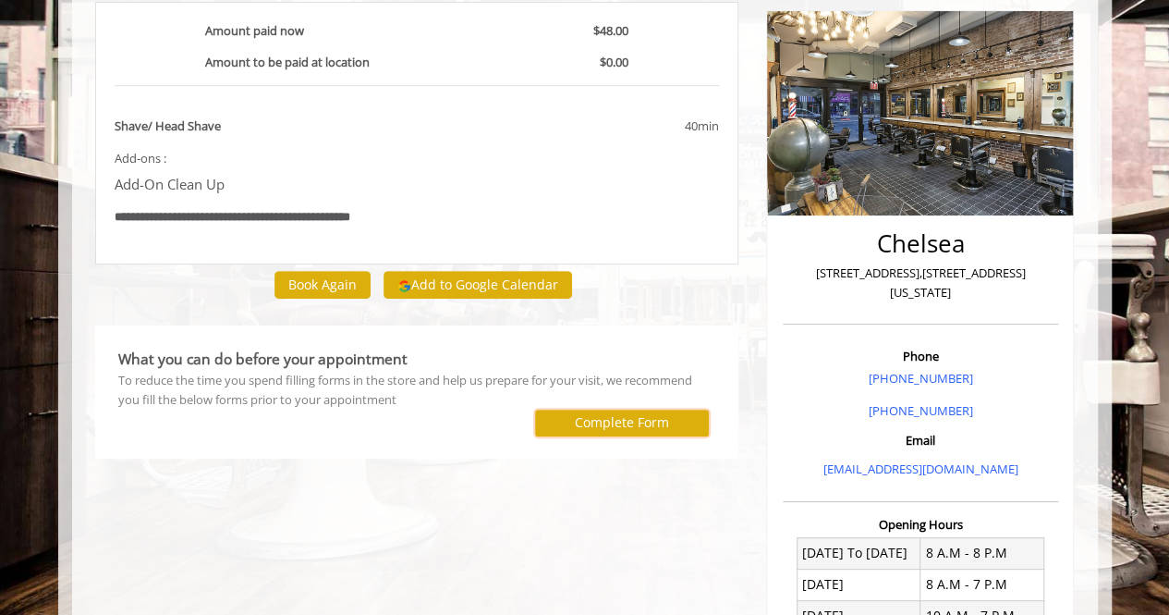
scroll to position [0, 0]
